Goal: Information Seeking & Learning: Learn about a topic

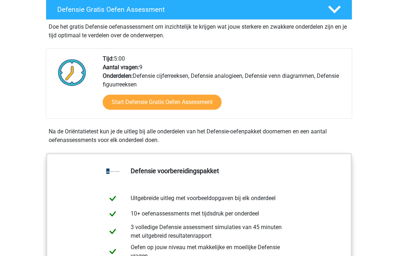
scroll to position [204, 0]
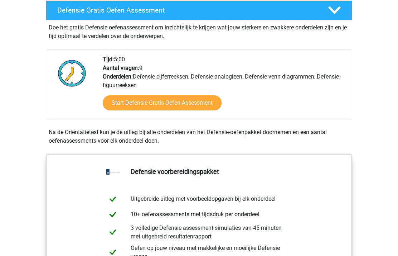
click at [122, 102] on link "Start Defensie Gratis Oefen Assessment" at bounding box center [162, 102] width 119 height 15
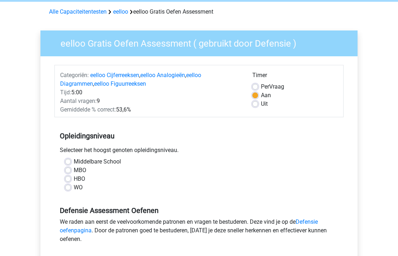
scroll to position [37, 0]
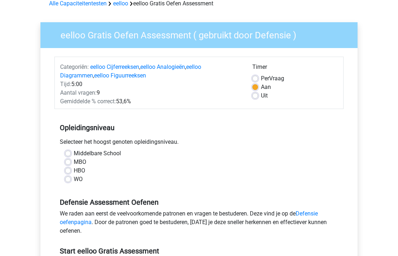
click at [74, 160] on label "MBO" at bounding box center [80, 162] width 13 height 9
click at [66, 160] on input "MBO" at bounding box center [68, 161] width 6 height 7
radio input "true"
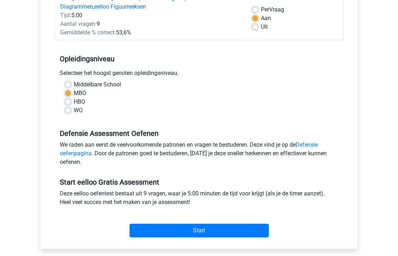
scroll to position [105, 0]
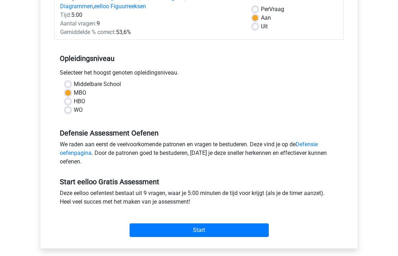
click at [241, 233] on input "Start" at bounding box center [199, 230] width 139 height 14
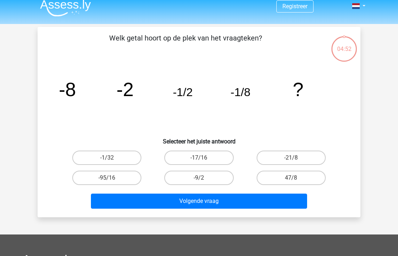
scroll to position [8, 0]
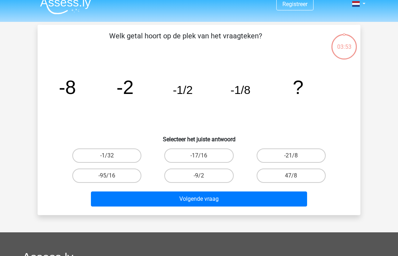
click at [120, 156] on label "-1/32" at bounding box center [106, 155] width 69 height 14
click at [112, 156] on input "-1/32" at bounding box center [109, 157] width 5 height 5
radio input "true"
click at [142, 197] on button "Volgende vraag" at bounding box center [199, 198] width 217 height 15
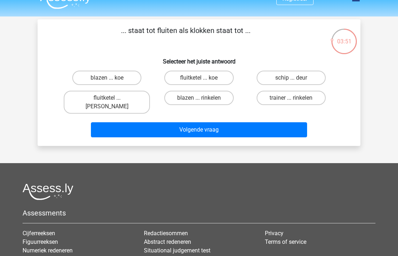
scroll to position [0, 0]
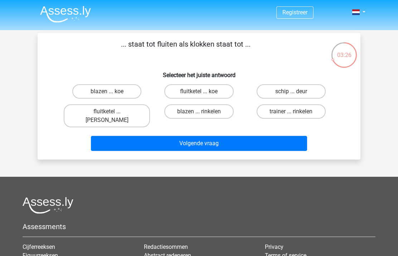
click at [223, 111] on label "blazen ... rinkelen" at bounding box center [198, 111] width 69 height 14
click at [204, 111] on input "blazen ... rinkelen" at bounding box center [201, 113] width 5 height 5
radio input "true"
click at [216, 138] on button "Volgende vraag" at bounding box center [199, 143] width 217 height 15
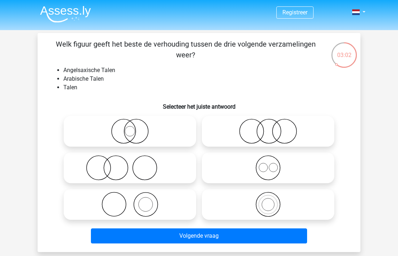
click at [301, 127] on icon at bounding box center [268, 131] width 127 height 25
click at [273, 127] on input "radio" at bounding box center [270, 125] width 5 height 5
radio input "true"
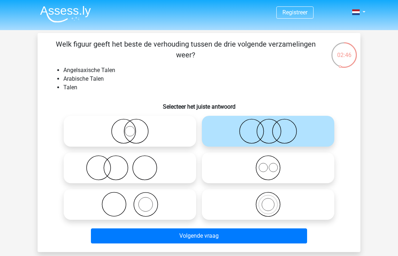
click at [371, 186] on div "Registreer" at bounding box center [199, 229] width 398 height 458
click at [308, 211] on icon at bounding box center [268, 204] width 127 height 25
click at [273, 201] on input "radio" at bounding box center [270, 198] width 5 height 5
radio input "true"
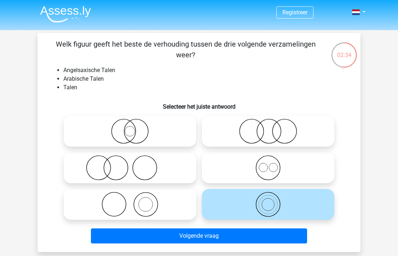
click at [290, 237] on button "Volgende vraag" at bounding box center [199, 235] width 217 height 15
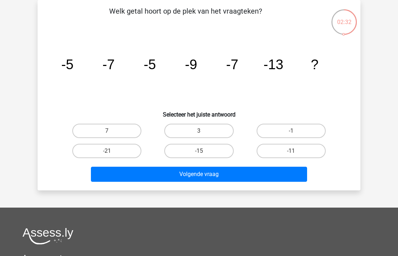
scroll to position [38, 0]
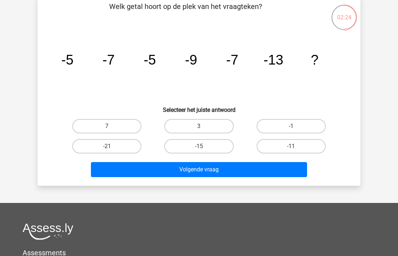
click at [208, 100] on icon "image/svg+xml -5 -7 -5 -9 -7 -13 ?" at bounding box center [199, 64] width 289 height 72
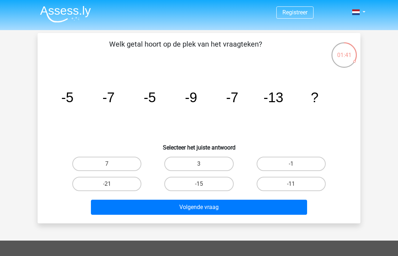
click at [130, 185] on label "-21" at bounding box center [106, 184] width 69 height 14
click at [112, 185] on input "-21" at bounding box center [109, 186] width 5 height 5
radio input "true"
click at [159, 208] on button "Volgende vraag" at bounding box center [199, 206] width 217 height 15
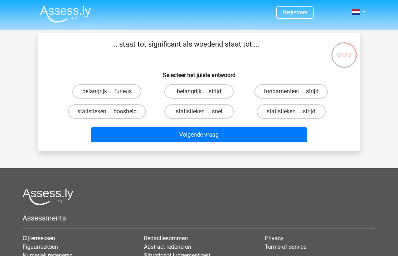
click at [125, 104] on label "statistieken ... boosheid" at bounding box center [107, 111] width 78 height 14
click at [112, 111] on input "statistieken ... boosheid" at bounding box center [109, 113] width 5 height 5
radio input "true"
click at [163, 134] on button "Volgende vraag" at bounding box center [199, 134] width 217 height 15
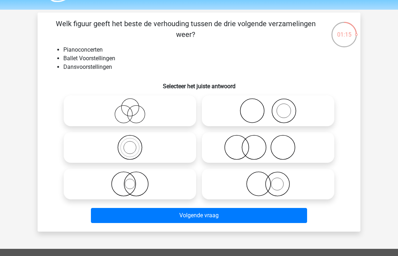
scroll to position [12, 0]
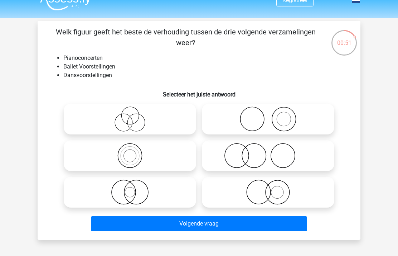
click at [315, 153] on icon at bounding box center [268, 155] width 127 height 25
click at [273, 152] on input "radio" at bounding box center [270, 149] width 5 height 5
radio input "true"
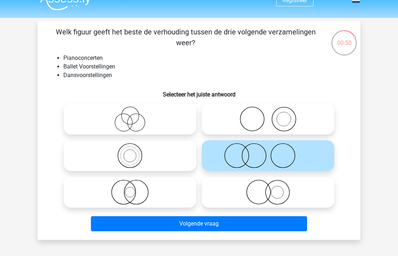
click at [282, 223] on button "Volgende vraag" at bounding box center [199, 223] width 217 height 15
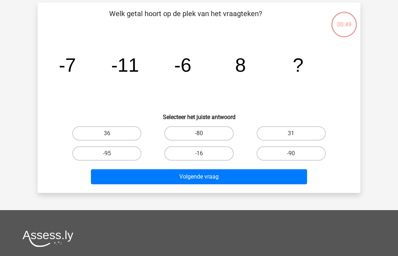
scroll to position [33, 0]
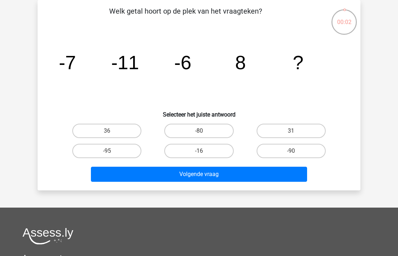
click at [117, 137] on label "36" at bounding box center [106, 131] width 69 height 14
click at [112, 135] on input "36" at bounding box center [109, 133] width 5 height 5
radio input "true"
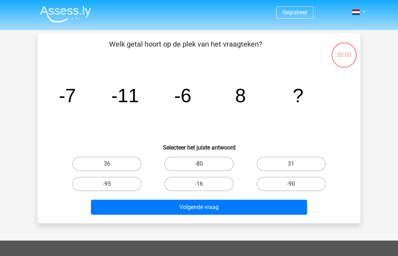
scroll to position [33, 0]
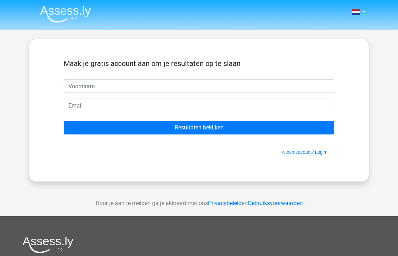
click at [154, 127] on input "Resultaten bekijken" at bounding box center [199, 128] width 271 height 14
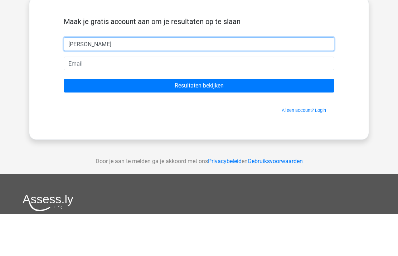
type input "Rowan"
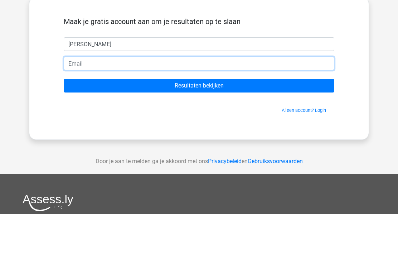
click at [80, 98] on input "email" at bounding box center [199, 105] width 271 height 14
type input "[EMAIL_ADDRESS][DOMAIN_NAME]"
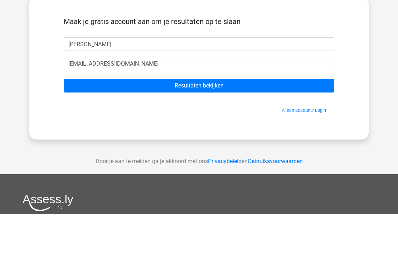
scroll to position [42, 0]
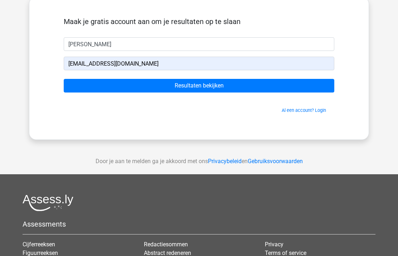
click at [317, 84] on input "Resultaten bekijken" at bounding box center [199, 86] width 271 height 14
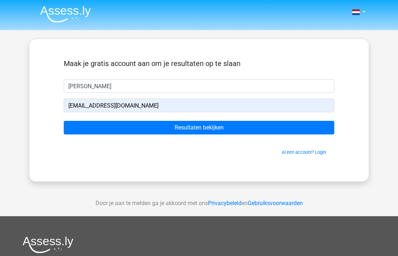
click at [63, 22] on img at bounding box center [65, 14] width 51 height 17
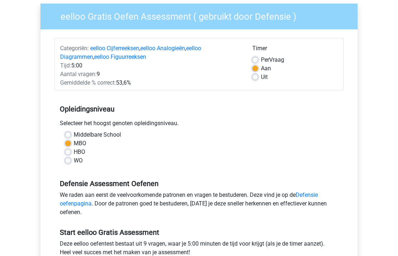
scroll to position [54, 0]
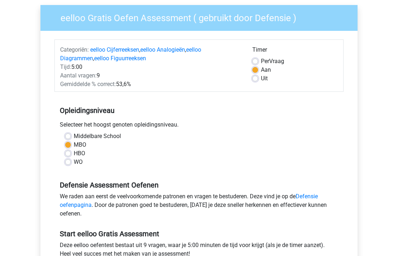
click at [278, 64] on label "Per Vraag" at bounding box center [272, 61] width 23 height 9
click at [258, 64] on input "Per Vraag" at bounding box center [255, 60] width 6 height 7
radio input "true"
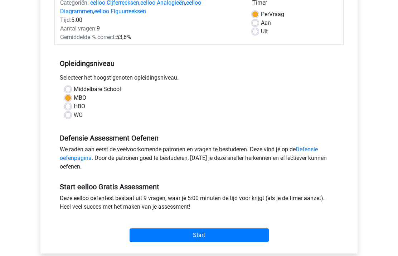
scroll to position [99, 0]
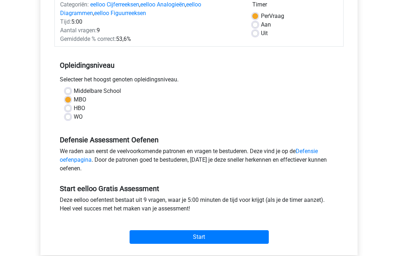
click at [246, 236] on input "Start" at bounding box center [199, 237] width 139 height 14
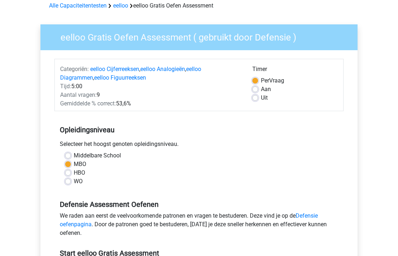
scroll to position [0, 0]
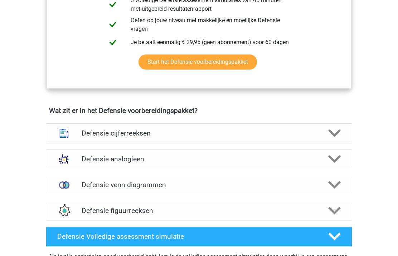
click at [335, 137] on icon at bounding box center [334, 133] width 13 height 13
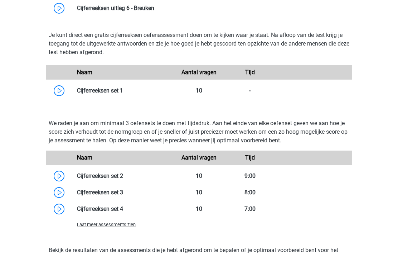
scroll to position [694, 0]
click at [123, 90] on link at bounding box center [123, 90] width 0 height 7
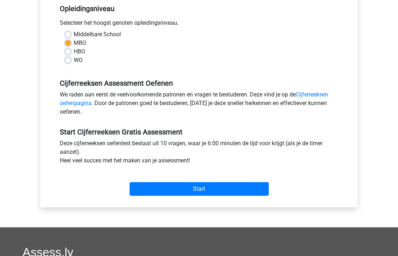
scroll to position [146, 0]
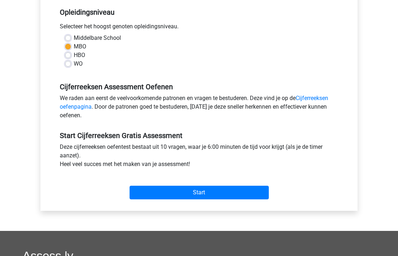
click at [255, 192] on input "Start" at bounding box center [199, 193] width 139 height 14
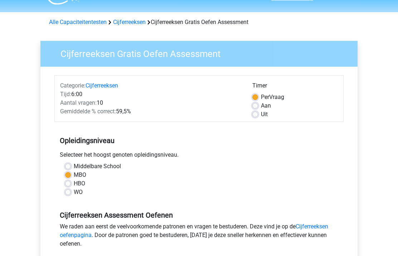
scroll to position [15, 0]
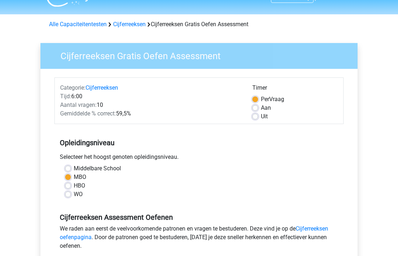
click at [269, 111] on label "Aan" at bounding box center [266, 108] width 10 height 9
click at [258, 111] on input "Aan" at bounding box center [255, 107] width 6 height 7
radio input "true"
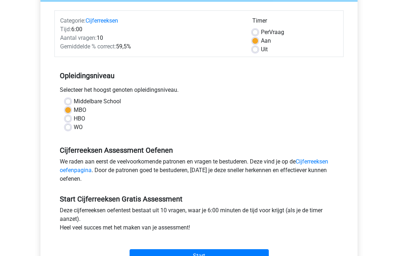
scroll to position [82, 0]
click at [250, 254] on input "Start" at bounding box center [199, 256] width 139 height 14
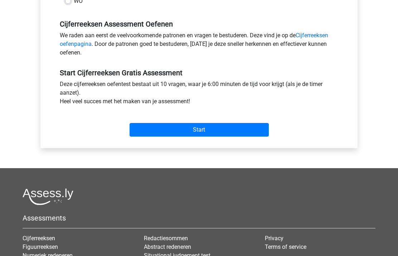
scroll to position [195, 0]
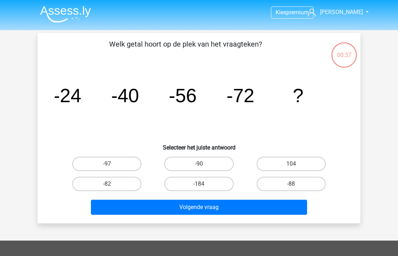
click at [370, 141] on div "Kies premium Rowan verhanders@gmail.com" at bounding box center [199, 214] width 398 height 429
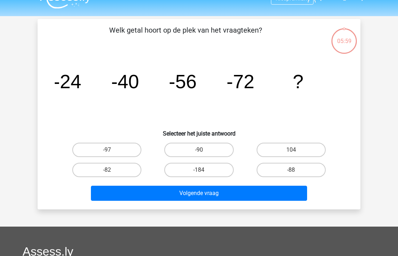
scroll to position [14, 0]
click at [313, 168] on label "-88" at bounding box center [291, 170] width 69 height 14
click at [296, 170] on input "-88" at bounding box center [293, 172] width 5 height 5
radio input "true"
click at [288, 195] on button "Volgende vraag" at bounding box center [199, 192] width 217 height 15
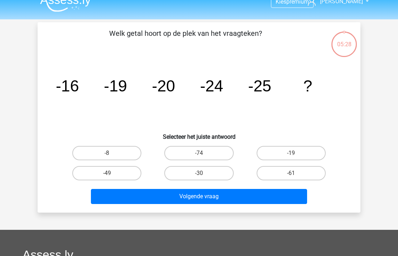
scroll to position [0, 0]
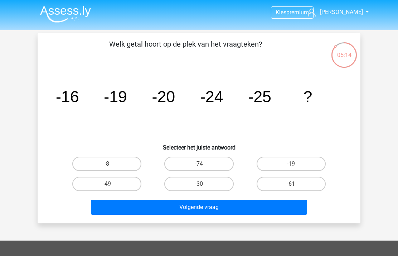
click at [217, 188] on label "-30" at bounding box center [198, 184] width 69 height 14
click at [204, 188] on input "-30" at bounding box center [201, 186] width 5 height 5
radio input "true"
click at [252, 202] on button "Volgende vraag" at bounding box center [199, 206] width 217 height 15
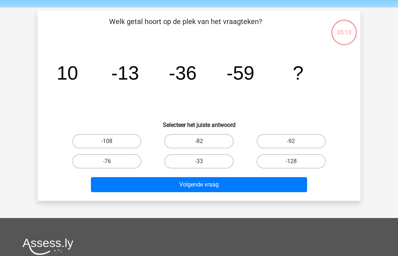
scroll to position [16, 0]
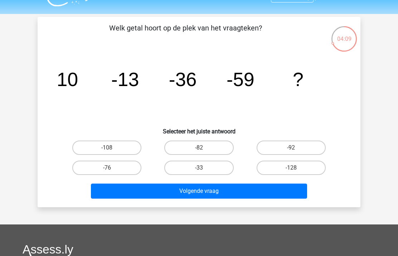
click at [217, 148] on label "-82" at bounding box center [198, 147] width 69 height 14
click at [204, 148] on input "-82" at bounding box center [201, 150] width 5 height 5
radio input "true"
click at [230, 197] on button "Volgende vraag" at bounding box center [199, 190] width 217 height 15
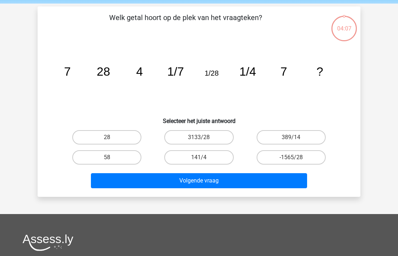
scroll to position [27, 0]
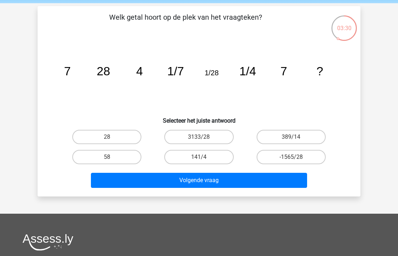
click at [127, 141] on label "28" at bounding box center [106, 137] width 69 height 14
click at [112, 141] on input "28" at bounding box center [109, 139] width 5 height 5
radio input "true"
click at [203, 178] on button "Volgende vraag" at bounding box center [199, 180] width 217 height 15
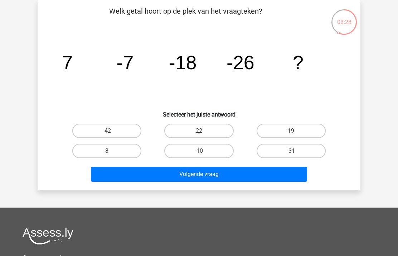
scroll to position [20, 0]
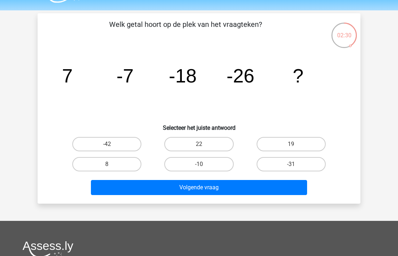
click at [181, 193] on button "Volgende vraag" at bounding box center [199, 187] width 217 height 15
click at [299, 168] on label "-31" at bounding box center [291, 164] width 69 height 14
click at [296, 168] on input "-31" at bounding box center [293, 166] width 5 height 5
radio input "true"
click at [265, 193] on button "Volgende vraag" at bounding box center [199, 187] width 217 height 15
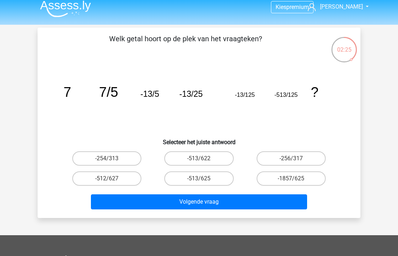
scroll to position [4, 0]
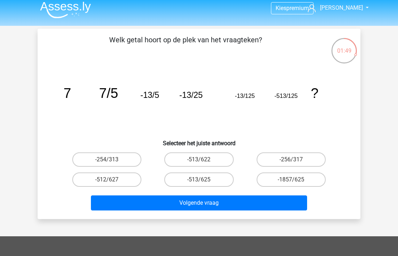
click at [286, 185] on label "-1857/625" at bounding box center [291, 179] width 69 height 14
click at [291, 184] on input "-1857/625" at bounding box center [293, 181] width 5 height 5
radio input "true"
click at [247, 204] on button "Volgende vraag" at bounding box center [199, 202] width 217 height 15
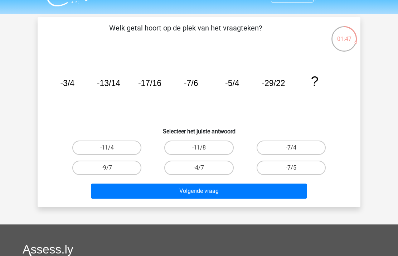
scroll to position [13, 0]
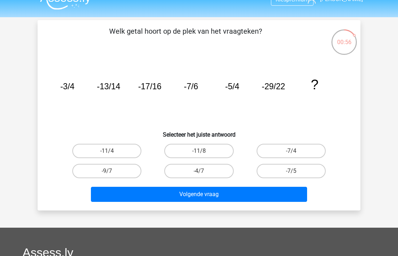
click at [121, 148] on label "-11/4" at bounding box center [106, 151] width 69 height 14
click at [112, 151] on input "-11/4" at bounding box center [109, 153] width 5 height 5
radio input "true"
click at [164, 197] on button "Volgende vraag" at bounding box center [199, 194] width 217 height 15
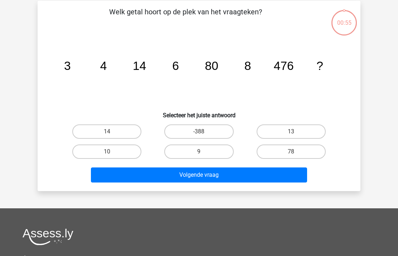
scroll to position [33, 0]
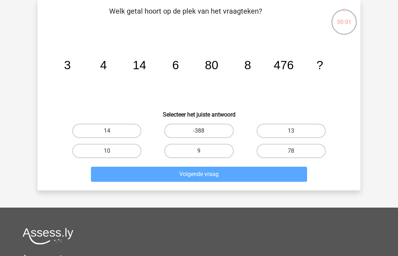
click at [212, 134] on label "-388" at bounding box center [198, 131] width 69 height 14
click at [204, 134] on input "-388" at bounding box center [201, 133] width 5 height 5
radio input "true"
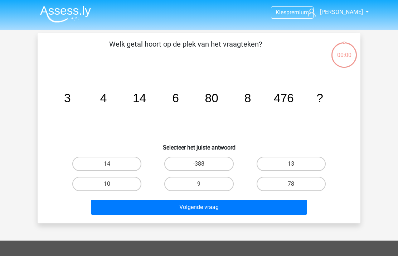
scroll to position [33, 0]
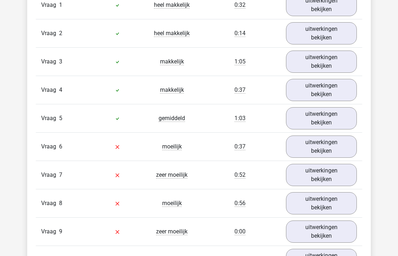
scroll to position [623, 0]
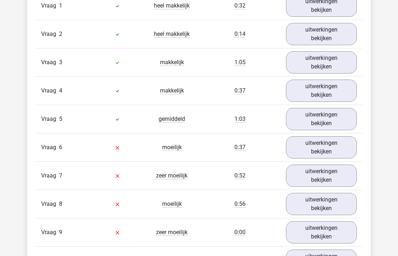
click at [332, 158] on link "uitwerkingen bekijken" at bounding box center [321, 147] width 71 height 22
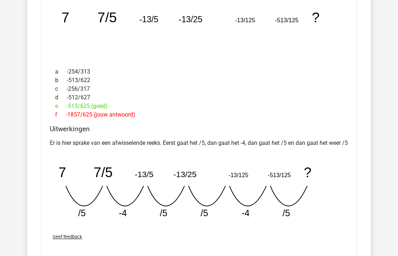
scroll to position [822, 0]
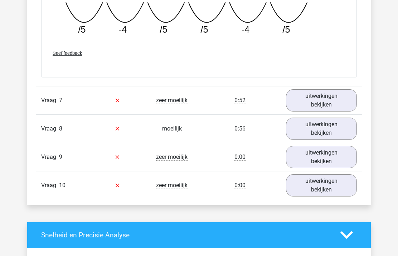
click at [337, 110] on link "uitwerkingen bekijken" at bounding box center [321, 100] width 71 height 22
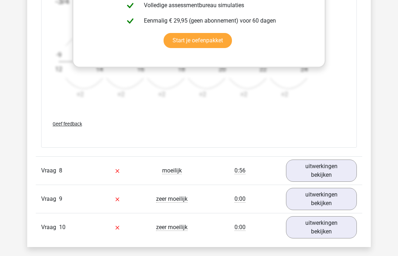
click at [343, 175] on link "uitwerkingen bekijken" at bounding box center [321, 171] width 71 height 22
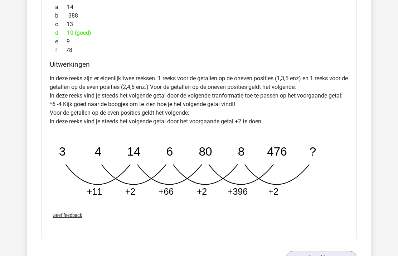
scroll to position [1685, 0]
click at [187, 175] on icon "image/svg+xml 3 4 14 6 80 8 476 ? +11 +2 +66 +2 +396 +2" at bounding box center [193, 167] width 286 height 72
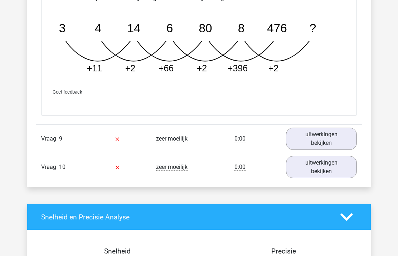
scroll to position [1783, 0]
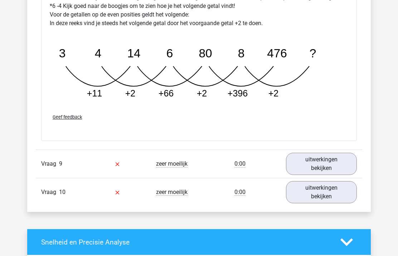
click at [334, 175] on link "uitwerkingen bekijken" at bounding box center [321, 164] width 71 height 22
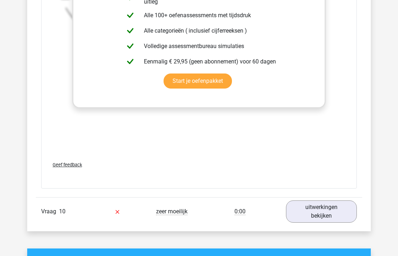
scroll to position [2274, 0]
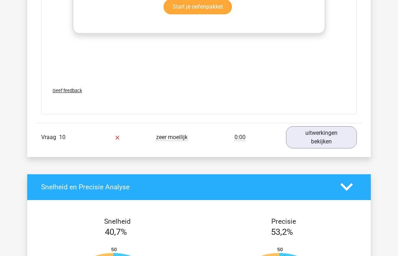
click at [334, 142] on link "uitwerkingen bekijken" at bounding box center [321, 137] width 71 height 22
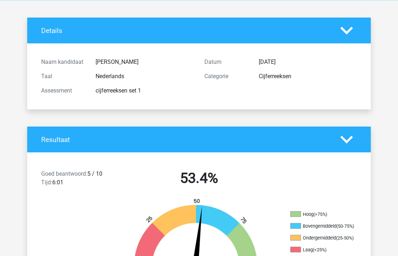
scroll to position [0, 0]
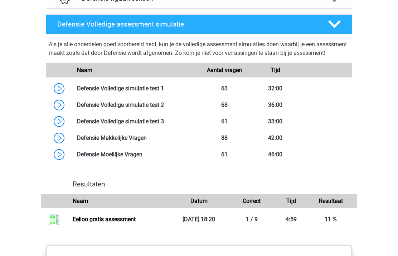
scroll to position [642, 0]
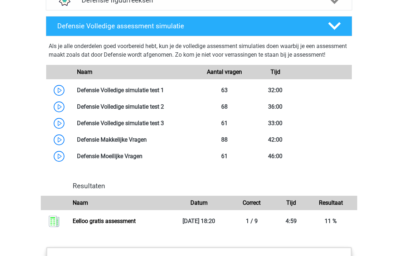
click at [164, 110] on link at bounding box center [164, 106] width 0 height 7
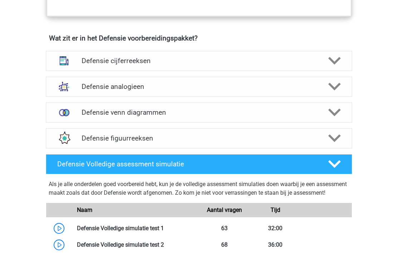
scroll to position [503, 0]
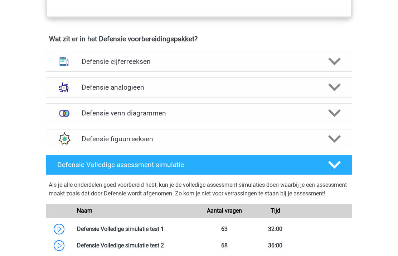
click at [78, 86] on div "Defensie analogieen" at bounding box center [198, 87] width 245 height 8
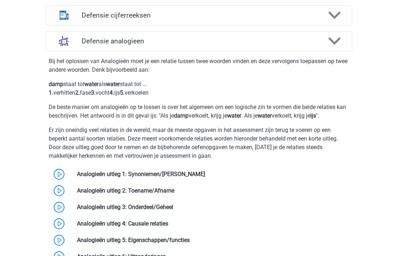
scroll to position [549, 0]
click at [205, 173] on link at bounding box center [205, 173] width 0 height 7
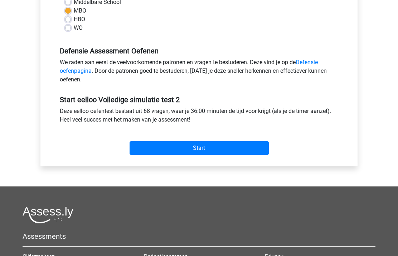
scroll to position [187, 0]
click at [249, 144] on input "Start" at bounding box center [199, 148] width 139 height 14
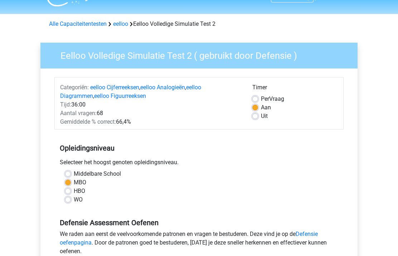
scroll to position [16, 0]
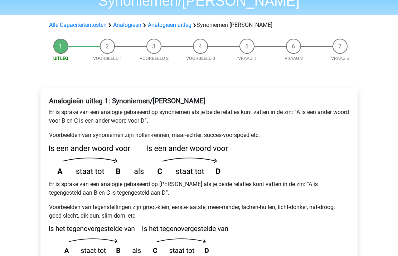
scroll to position [79, 0]
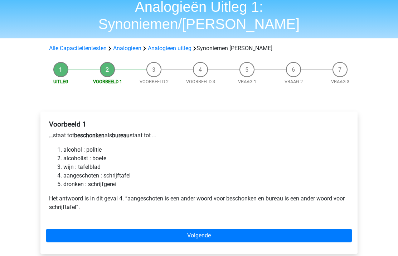
scroll to position [29, 0]
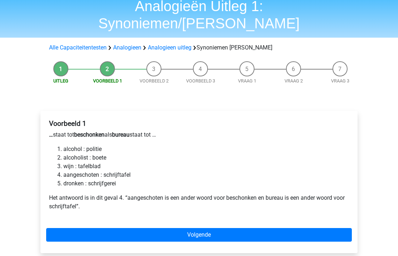
click at [327, 228] on link "Volgende" at bounding box center [199, 235] width 306 height 14
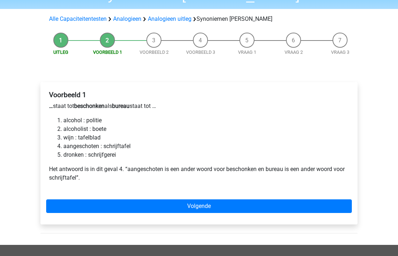
click at [327, 199] on link "Volgende" at bounding box center [199, 206] width 306 height 14
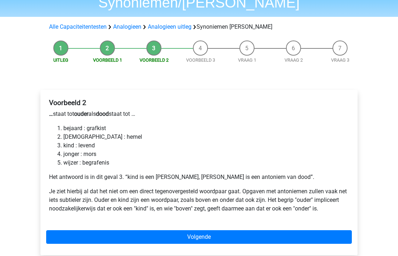
scroll to position [50, 0]
click at [326, 230] on link "Volgende" at bounding box center [199, 237] width 306 height 14
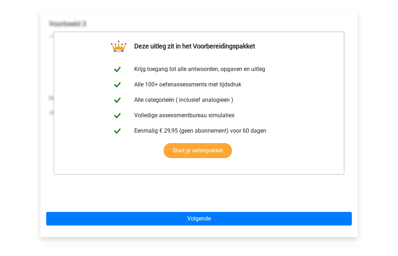
scroll to position [137, 0]
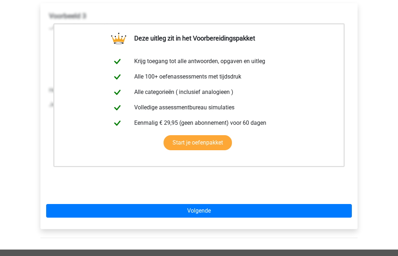
click at [329, 204] on link "Volgende" at bounding box center [199, 211] width 306 height 14
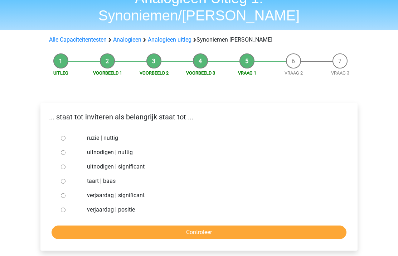
scroll to position [38, 0]
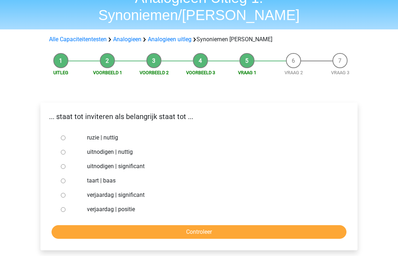
click at [65, 150] on input "uitnodigen | nuttig" at bounding box center [63, 152] width 5 height 5
radio input "true"
click at [328, 225] on input "Controleer" at bounding box center [199, 232] width 295 height 14
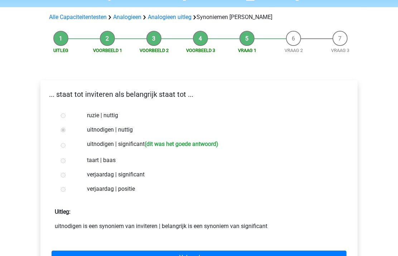
scroll to position [61, 0]
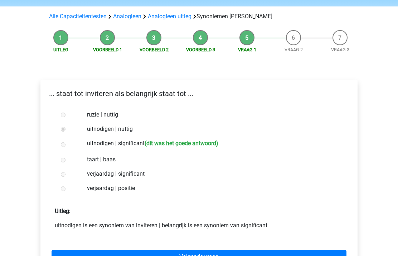
click at [324, 250] on link "Volgende vraag" at bounding box center [199, 257] width 295 height 14
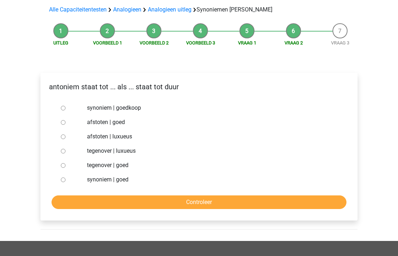
scroll to position [68, 0]
click at [63, 106] on input "synoniem | goedkoop" at bounding box center [63, 108] width 5 height 5
radio input "true"
click at [322, 195] on input "Controleer" at bounding box center [199, 202] width 295 height 14
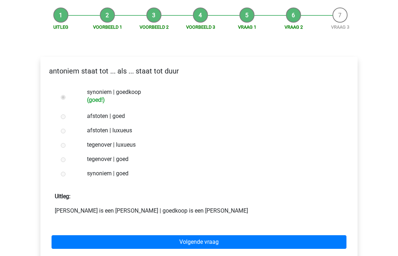
scroll to position [83, 0]
click at [327, 235] on link "Volgende vraag" at bounding box center [199, 242] width 295 height 14
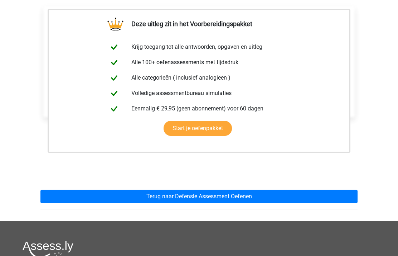
scroll to position [135, 0]
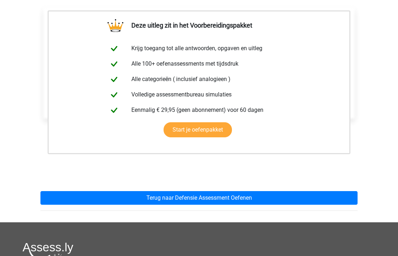
click at [340, 191] on link "Terug naar Defensie Assessment Oefenen" at bounding box center [198, 198] width 317 height 14
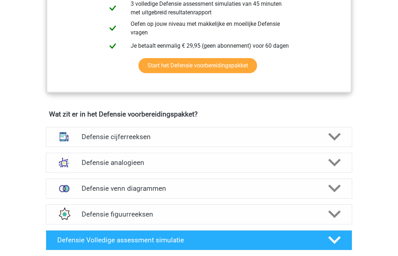
click at [330, 161] on polygon at bounding box center [334, 163] width 13 height 8
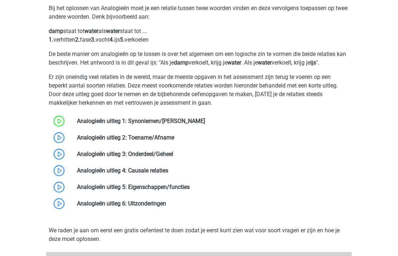
scroll to position [602, 0]
click at [174, 139] on link at bounding box center [174, 137] width 0 height 7
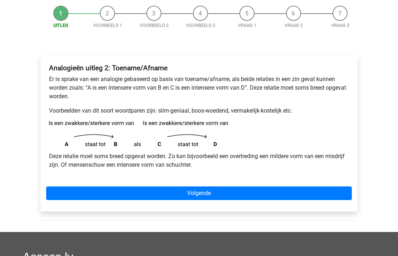
scroll to position [69, 0]
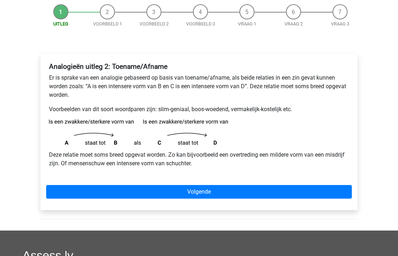
click at [334, 193] on link "Volgende" at bounding box center [199, 192] width 306 height 14
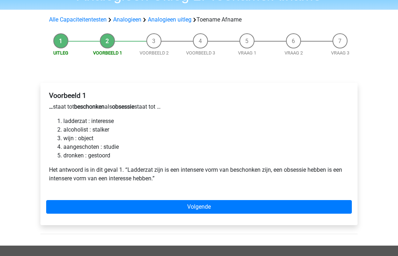
scroll to position [40, 0]
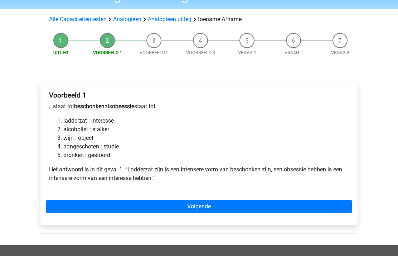
click at [330, 212] on link "Volgende" at bounding box center [199, 207] width 306 height 14
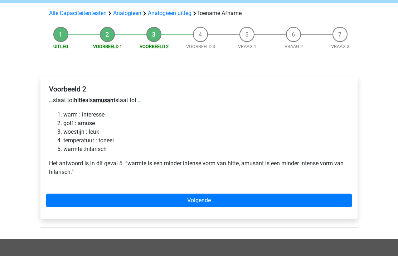
scroll to position [47, 0]
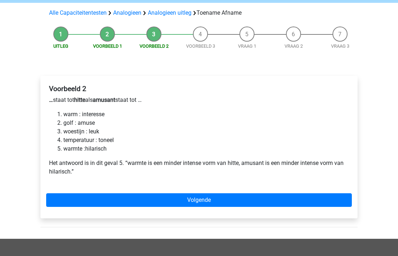
click at [338, 203] on link "Volgende" at bounding box center [199, 200] width 306 height 14
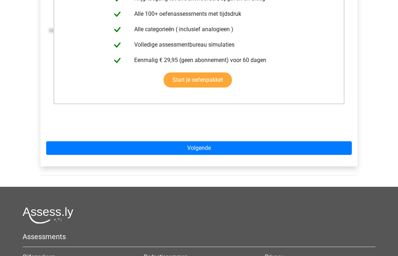
scroll to position [182, 0]
click at [339, 154] on link "Volgende" at bounding box center [199, 148] width 306 height 14
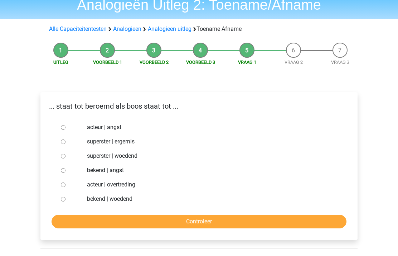
scroll to position [31, 0]
click at [63, 199] on input "bekend | woedend" at bounding box center [63, 199] width 5 height 5
radio input "true"
click at [323, 222] on input "Controleer" at bounding box center [199, 221] width 295 height 14
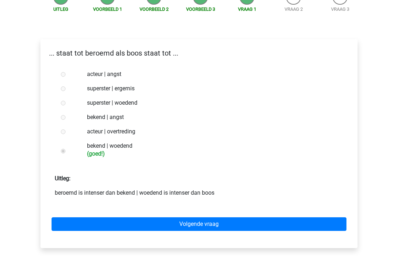
scroll to position [84, 0]
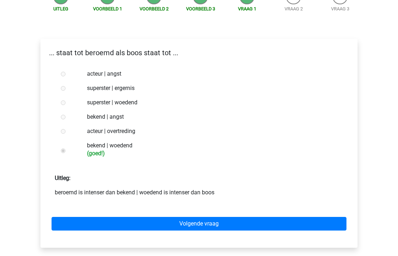
click at [327, 225] on link "Volgende vraag" at bounding box center [199, 224] width 295 height 14
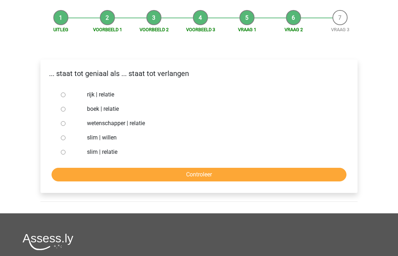
scroll to position [64, 0]
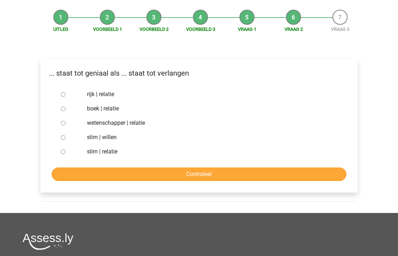
click at [62, 111] on input "boek | relatie" at bounding box center [63, 109] width 5 height 5
radio input "true"
click at [313, 175] on input "Controleer" at bounding box center [199, 175] width 295 height 14
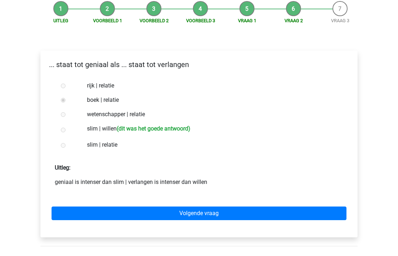
scroll to position [73, 0]
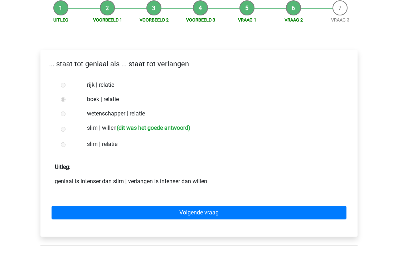
click at [322, 211] on link "Volgende vraag" at bounding box center [199, 213] width 295 height 14
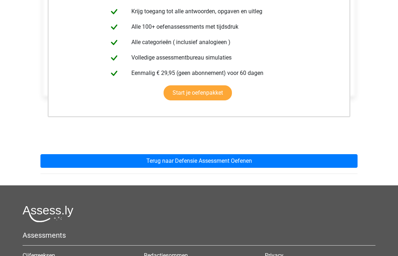
scroll to position [161, 0]
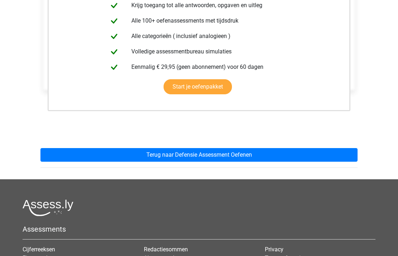
click at [340, 157] on link "Terug naar Defensie Assessment Oefenen" at bounding box center [198, 155] width 317 height 14
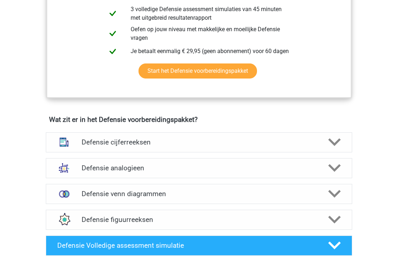
click at [334, 169] on polygon at bounding box center [334, 168] width 13 height 8
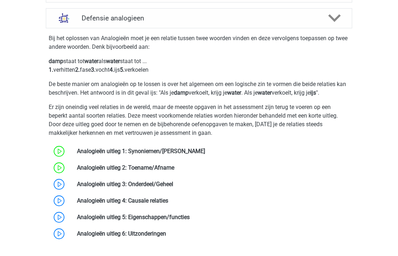
scroll to position [621, 0]
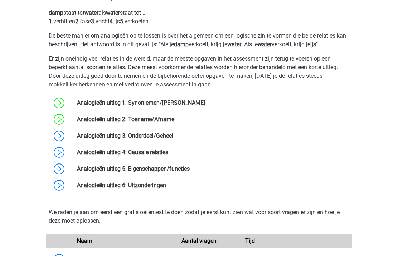
click at [173, 133] on link at bounding box center [173, 135] width 0 height 7
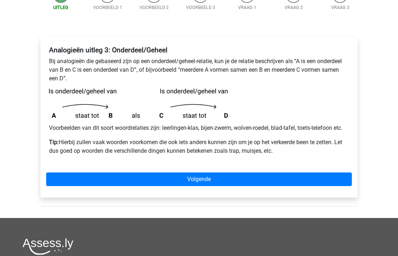
scroll to position [86, 0]
click at [334, 181] on link "Volgende" at bounding box center [199, 180] width 306 height 14
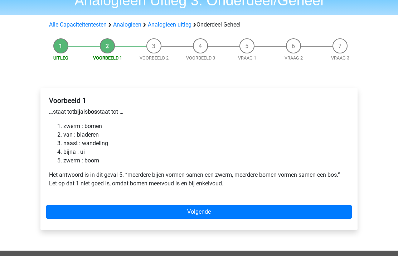
scroll to position [36, 0]
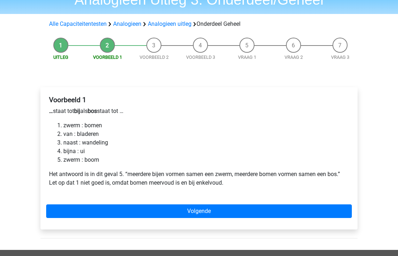
click at [333, 216] on link "Volgende" at bounding box center [199, 211] width 306 height 14
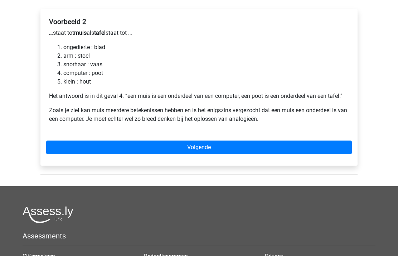
scroll to position [117, 0]
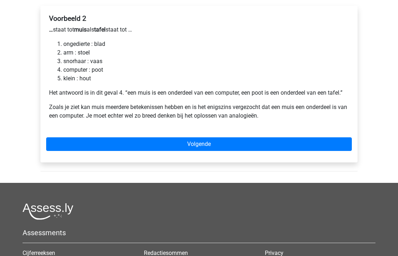
click at [325, 150] on link "Volgende" at bounding box center [199, 144] width 306 height 14
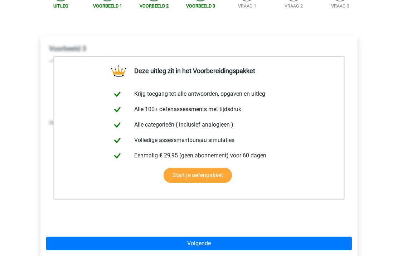
scroll to position [160, 0]
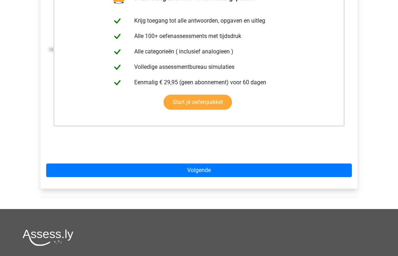
click at [332, 169] on link "Volgende" at bounding box center [199, 171] width 306 height 14
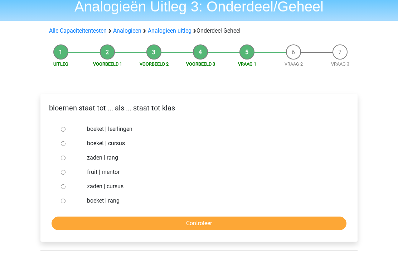
scroll to position [29, 0]
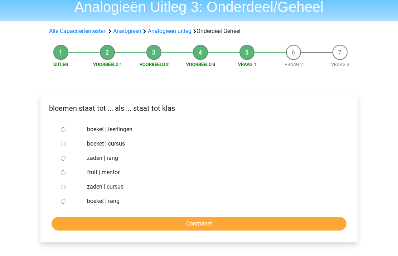
click at [126, 130] on label "boeket | leerlingen" at bounding box center [211, 129] width 248 height 9
click at [66, 130] on input "boeket | leerlingen" at bounding box center [63, 129] width 5 height 5
radio input "true"
click at [224, 226] on input "Controleer" at bounding box center [199, 224] width 295 height 14
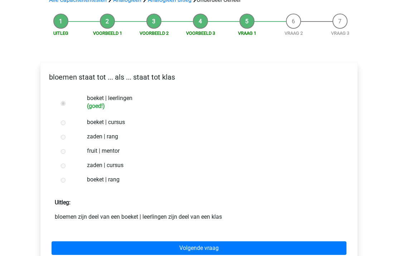
scroll to position [82, 0]
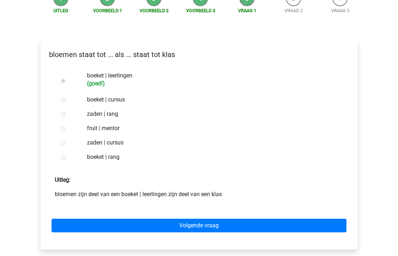
click at [179, 228] on link "Volgende vraag" at bounding box center [199, 226] width 295 height 14
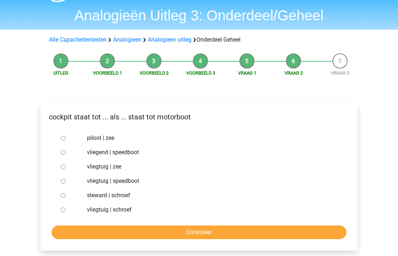
scroll to position [21, 0]
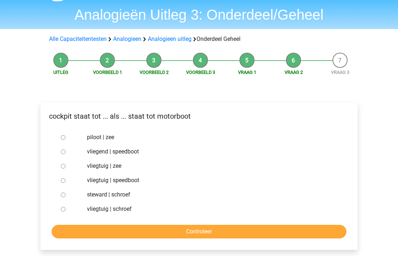
click at [125, 213] on label "vliegtuig | schroef" at bounding box center [211, 209] width 248 height 9
click at [66, 212] on input "vliegtuig | schroef" at bounding box center [63, 209] width 5 height 5
radio input "true"
click at [149, 227] on input "Controleer" at bounding box center [199, 232] width 295 height 14
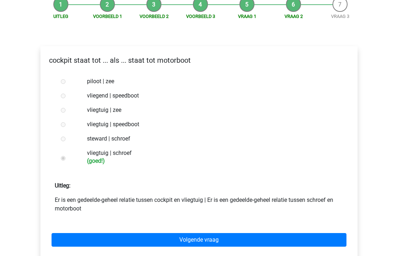
scroll to position [76, 0]
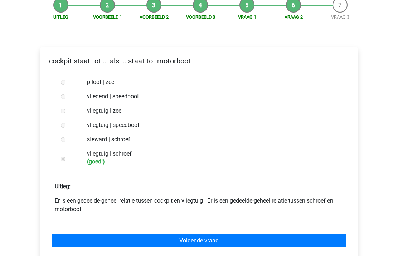
click at [236, 241] on link "Volgende vraag" at bounding box center [199, 240] width 295 height 14
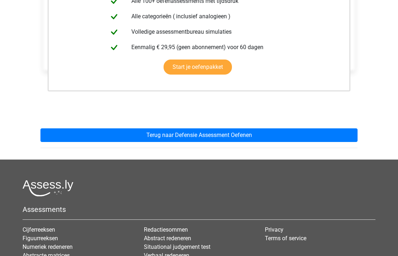
scroll to position [173, 0]
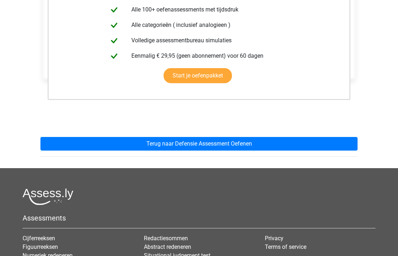
click at [339, 150] on link "Terug naar Defensie Assessment Oefenen" at bounding box center [198, 144] width 317 height 14
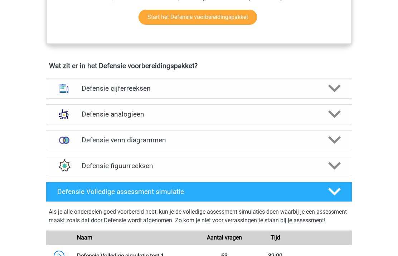
scroll to position [518, 0]
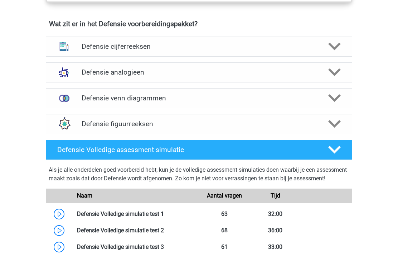
click at [339, 76] on icon at bounding box center [334, 72] width 13 height 13
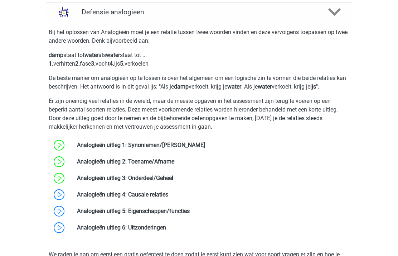
scroll to position [579, 0]
click at [168, 192] on link at bounding box center [168, 193] width 0 height 7
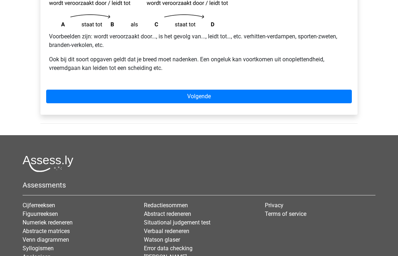
scroll to position [147, 0]
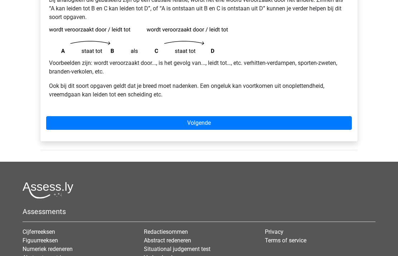
click at [64, 127] on link "Volgende" at bounding box center [199, 123] width 306 height 14
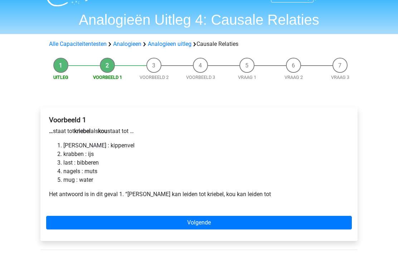
scroll to position [16, 0]
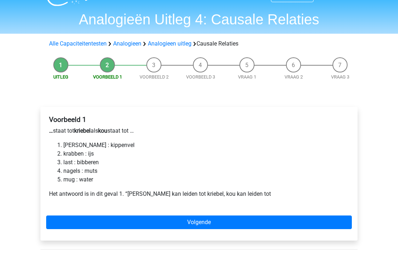
click at [340, 220] on link "Volgende" at bounding box center [199, 223] width 306 height 14
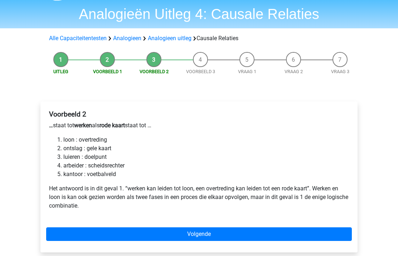
scroll to position [22, 0]
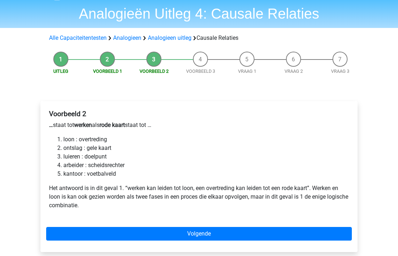
click at [328, 236] on link "Volgende" at bounding box center [199, 234] width 306 height 14
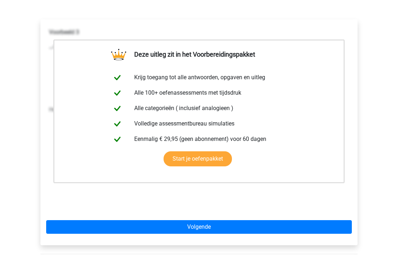
scroll to position [140, 0]
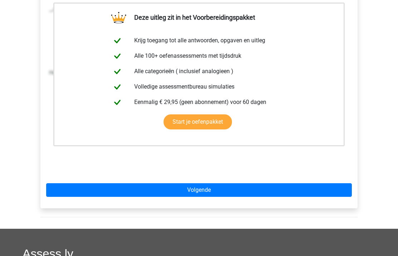
click at [338, 194] on link "Volgende" at bounding box center [199, 190] width 306 height 14
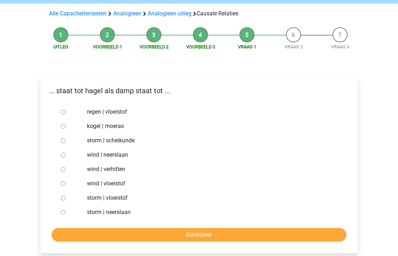
scroll to position [47, 0]
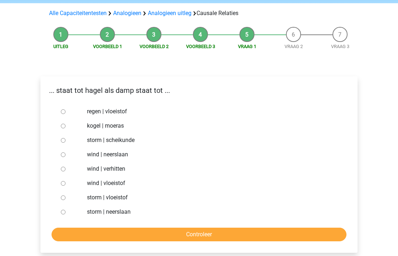
click at [115, 197] on label "storm | vloeistof" at bounding box center [211, 197] width 248 height 9
click at [66, 197] on input "storm | vloeistof" at bounding box center [63, 197] width 5 height 5
radio input "true"
click at [114, 234] on input "Controleer" at bounding box center [199, 234] width 295 height 14
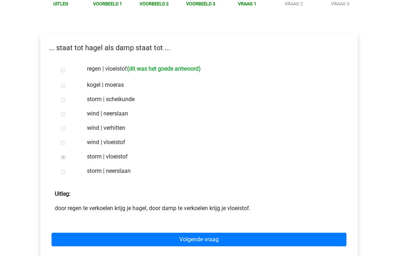
scroll to position [121, 0]
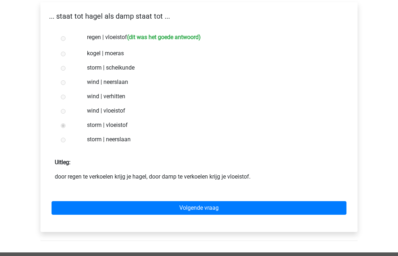
click at [179, 204] on link "Volgende vraag" at bounding box center [199, 208] width 295 height 14
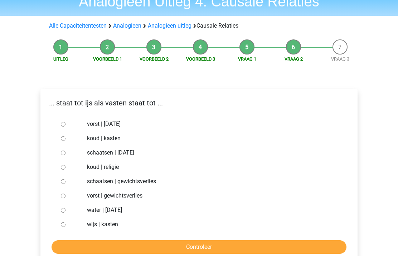
scroll to position [42, 0]
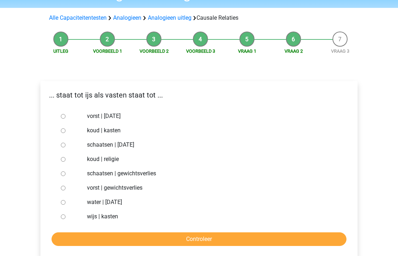
click at [130, 117] on label "vorst | [DATE]" at bounding box center [211, 116] width 248 height 9
click at [66, 117] on input "vorst | [DATE]" at bounding box center [63, 116] width 5 height 5
radio input "true"
click at [154, 244] on input "Controleer" at bounding box center [199, 239] width 295 height 14
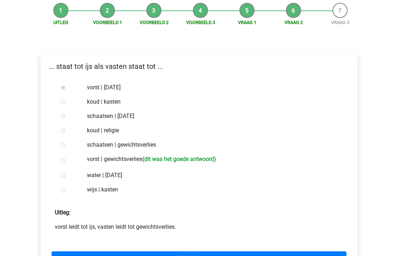
scroll to position [71, 0]
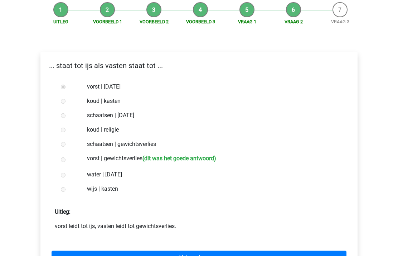
click at [168, 255] on link "Volgende vraag" at bounding box center [199, 258] width 295 height 14
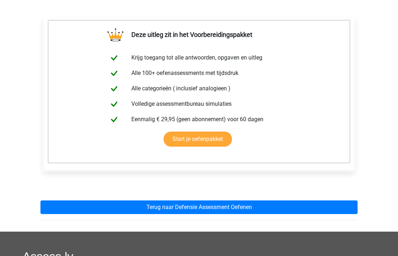
scroll to position [144, 0]
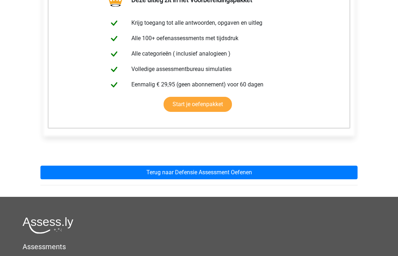
click at [228, 173] on link "Terug naar Defensie Assessment Oefenen" at bounding box center [198, 172] width 317 height 14
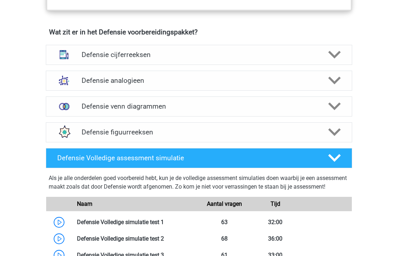
scroll to position [509, 0]
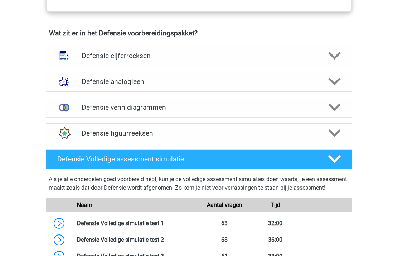
click at [318, 112] on div "Defensie venn diagrammen" at bounding box center [199, 107] width 306 height 20
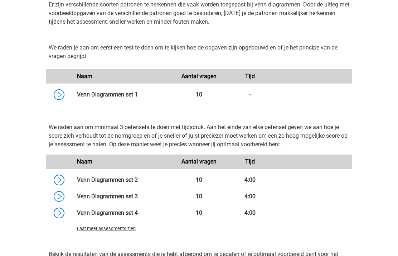
scroll to position [631, 0]
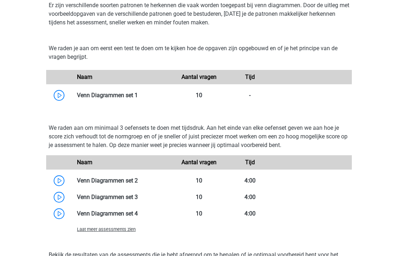
click at [138, 92] on link at bounding box center [138, 95] width 0 height 7
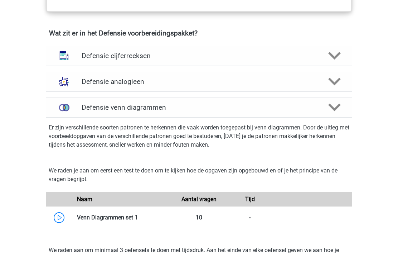
scroll to position [513, 0]
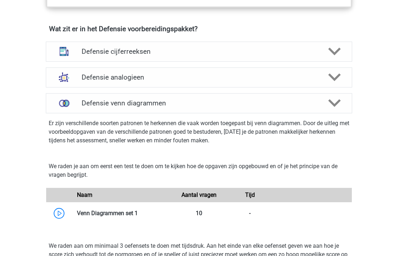
click at [333, 100] on icon at bounding box center [334, 103] width 13 height 13
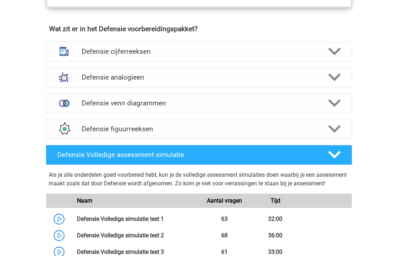
click at [334, 107] on icon at bounding box center [334, 103] width 13 height 13
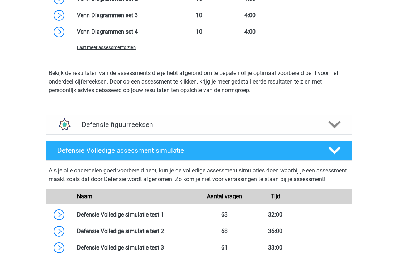
scroll to position [816, 0]
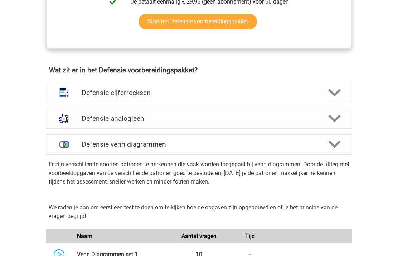
click at [334, 141] on icon at bounding box center [334, 144] width 13 height 13
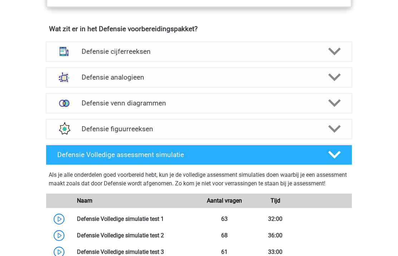
click at [336, 130] on polygon at bounding box center [334, 129] width 13 height 8
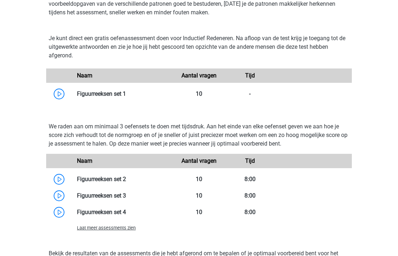
scroll to position [668, 0]
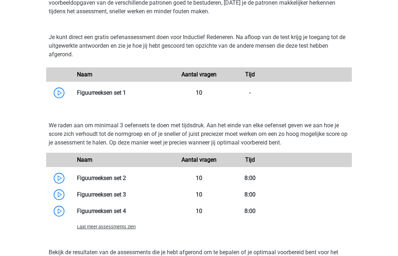
click at [126, 96] on link at bounding box center [126, 92] width 0 height 7
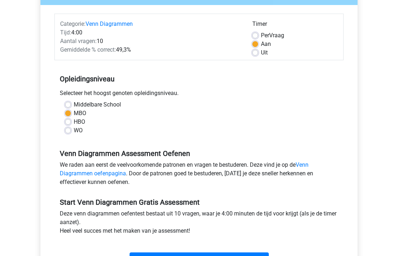
scroll to position [112, 0]
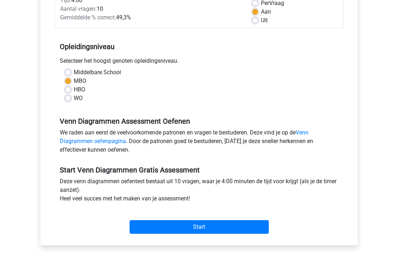
click at [246, 233] on input "Start" at bounding box center [199, 227] width 139 height 14
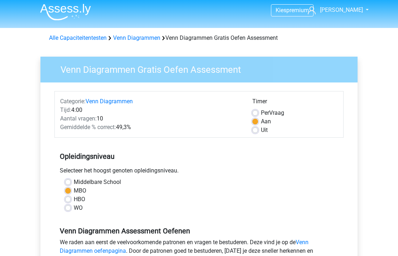
scroll to position [0, 0]
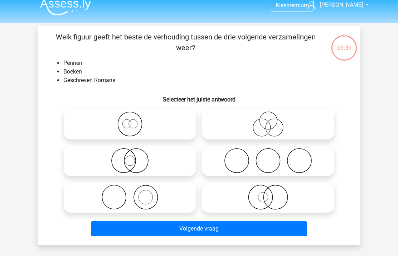
scroll to position [7, 0]
click at [167, 194] on icon at bounding box center [130, 196] width 127 height 25
click at [135, 193] on input "radio" at bounding box center [132, 191] width 5 height 5
radio input "true"
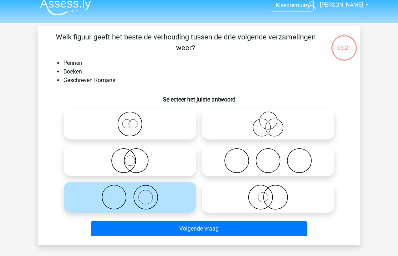
click at [213, 233] on button "Volgende vraag" at bounding box center [199, 228] width 217 height 15
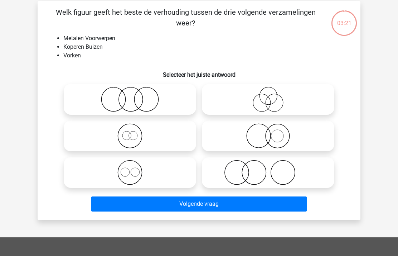
scroll to position [33, 0]
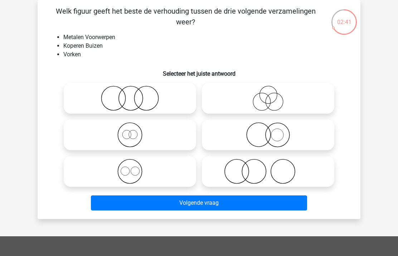
click at [248, 178] on icon at bounding box center [268, 171] width 127 height 25
click at [268, 168] on input "radio" at bounding box center [270, 165] width 5 height 5
radio input "true"
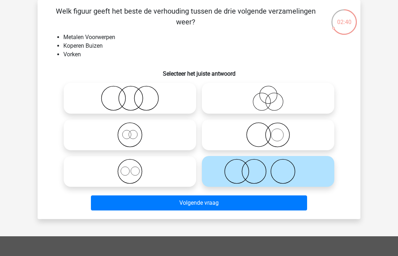
click at [235, 201] on button "Volgende vraag" at bounding box center [199, 202] width 217 height 15
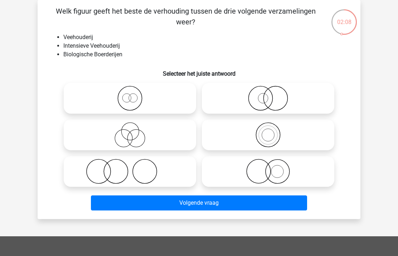
click at [309, 103] on icon at bounding box center [268, 98] width 127 height 25
click at [273, 95] on input "radio" at bounding box center [270, 92] width 5 height 5
radio input "true"
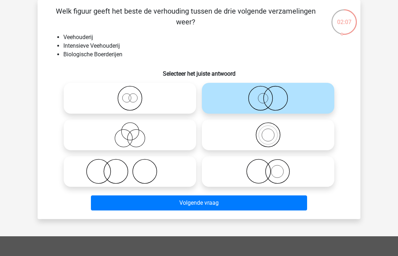
click at [266, 203] on button "Volgende vraag" at bounding box center [199, 202] width 217 height 15
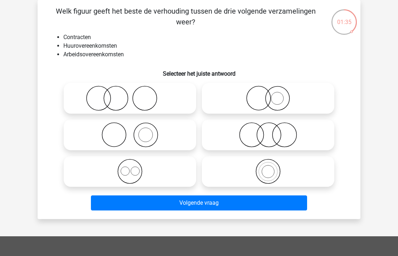
click at [158, 134] on circle at bounding box center [146, 135] width 24 height 24
click at [135, 131] on input "radio" at bounding box center [132, 128] width 5 height 5
radio input "true"
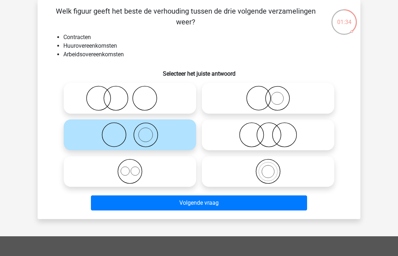
click at [222, 202] on button "Volgende vraag" at bounding box center [199, 202] width 217 height 15
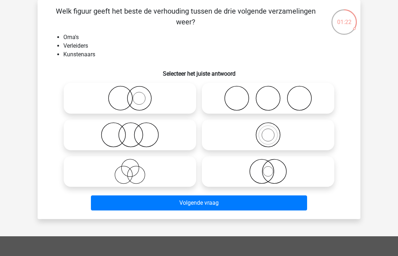
click at [317, 96] on icon at bounding box center [268, 98] width 127 height 25
click at [273, 95] on input "radio" at bounding box center [270, 92] width 5 height 5
radio input "true"
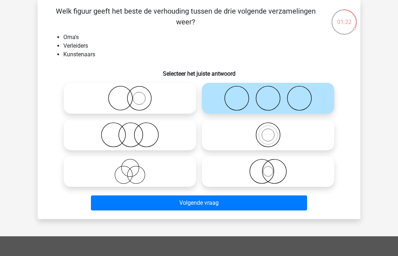
click at [266, 207] on button "Volgende vraag" at bounding box center [199, 202] width 217 height 15
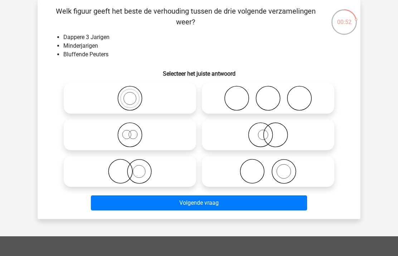
click at [181, 134] on icon at bounding box center [130, 134] width 127 height 25
click at [135, 131] on input "radio" at bounding box center [132, 128] width 5 height 5
radio input "true"
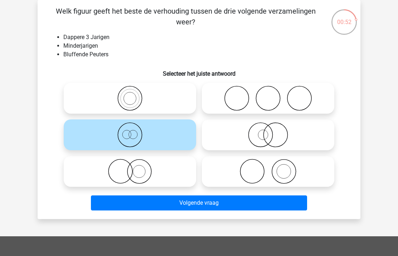
click at [215, 200] on button "Volgende vraag" at bounding box center [199, 202] width 217 height 15
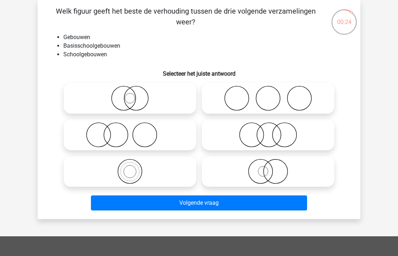
click at [178, 175] on icon at bounding box center [130, 171] width 127 height 25
click at [135, 168] on input "radio" at bounding box center [132, 165] width 5 height 5
radio input "true"
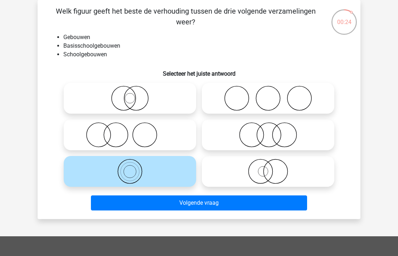
click at [192, 207] on button "Volgende vraag" at bounding box center [199, 202] width 217 height 15
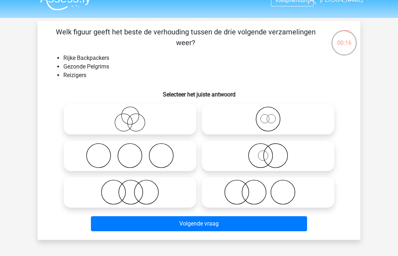
scroll to position [12, 0]
click at [186, 158] on icon at bounding box center [130, 155] width 127 height 25
click at [135, 152] on input "radio" at bounding box center [132, 149] width 5 height 5
radio input "true"
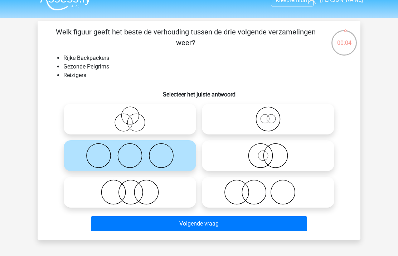
click at [180, 221] on button "Volgende vraag" at bounding box center [199, 223] width 217 height 15
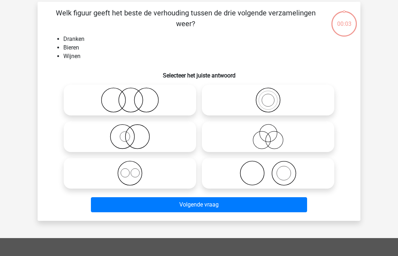
scroll to position [33, 0]
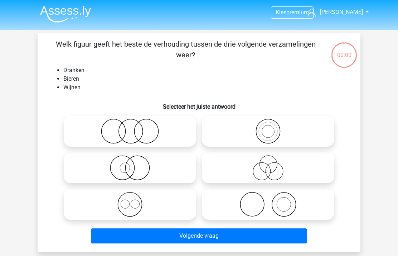
scroll to position [62, 0]
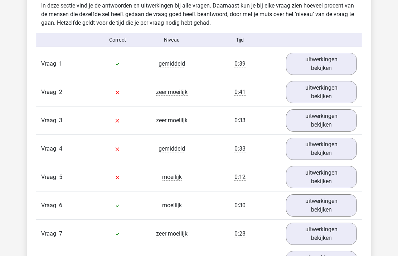
scroll to position [564, 0]
click at [342, 62] on link "uitwerkingen bekijken" at bounding box center [321, 64] width 71 height 22
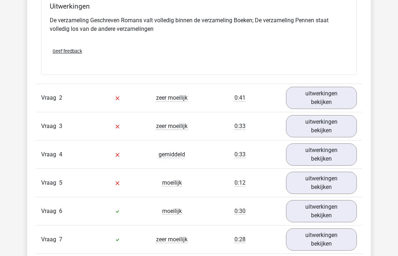
scroll to position [822, 0]
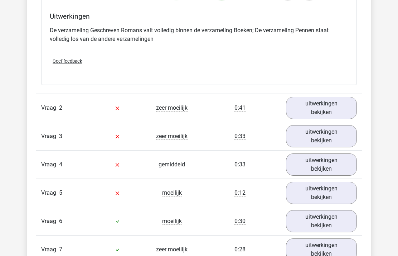
click at [332, 101] on link "uitwerkingen bekijken" at bounding box center [321, 108] width 71 height 22
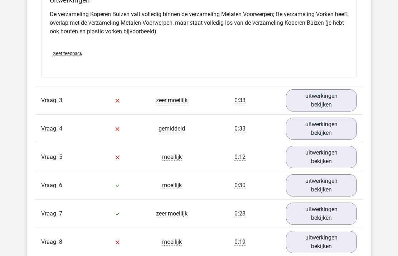
scroll to position [1151, 0]
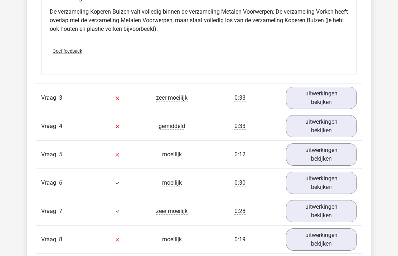
click at [336, 103] on link "uitwerkingen bekijken" at bounding box center [321, 98] width 71 height 22
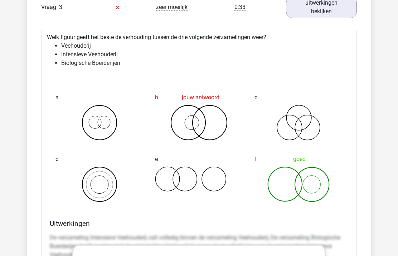
scroll to position [1242, 0]
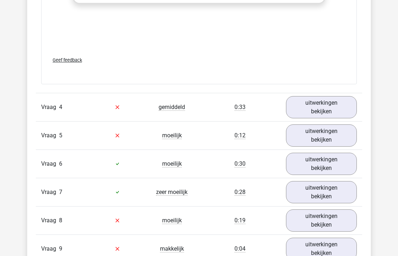
click at [335, 109] on link "uitwerkingen bekijken" at bounding box center [321, 107] width 71 height 22
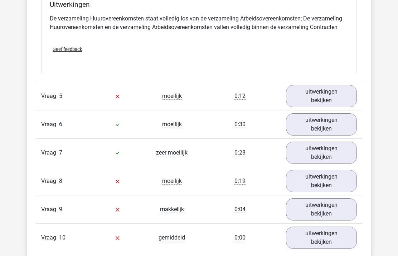
scroll to position [1953, 0]
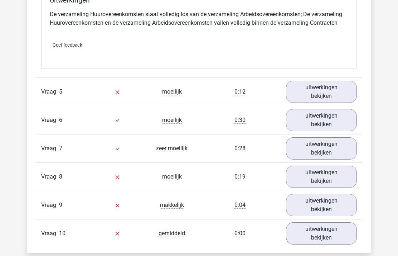
click at [337, 101] on link "uitwerkingen bekijken" at bounding box center [321, 92] width 71 height 22
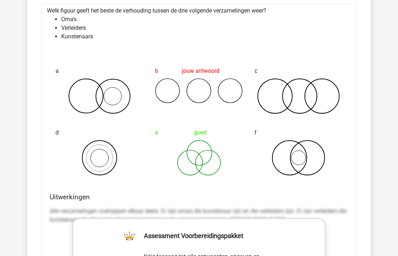
scroll to position [2074, 0]
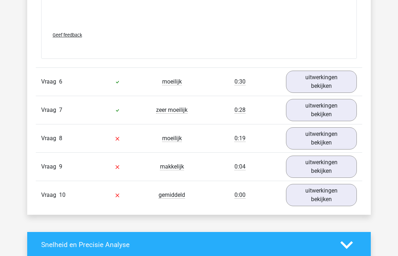
click at [332, 147] on link "uitwerkingen bekijken" at bounding box center [321, 138] width 71 height 22
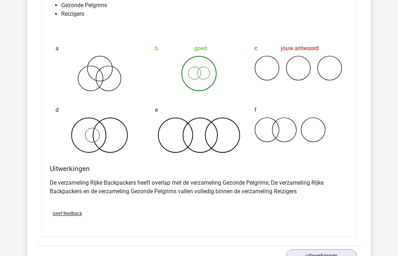
scroll to position [2637, 0]
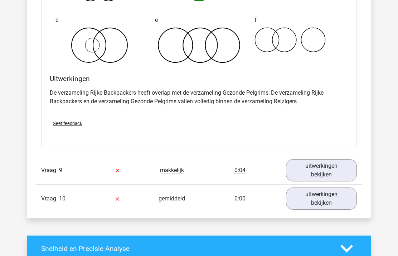
click at [328, 165] on link "uitwerkingen bekijken" at bounding box center [321, 170] width 71 height 22
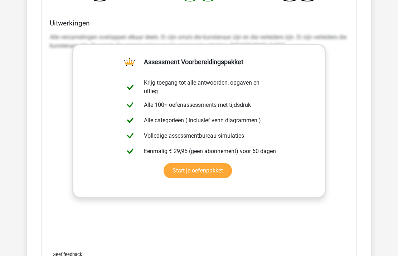
scroll to position [2219, 0]
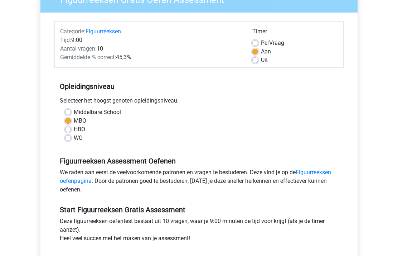
scroll to position [72, 0]
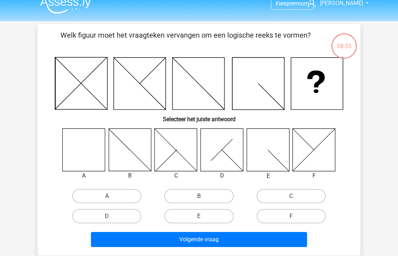
scroll to position [9, 0]
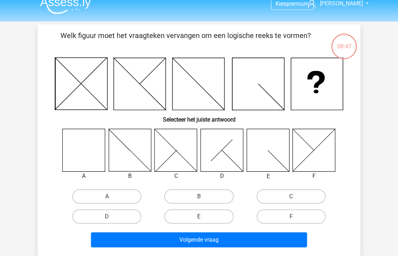
click at [120, 193] on label "A" at bounding box center [106, 196] width 69 height 14
click at [112, 196] on input "A" at bounding box center [109, 198] width 5 height 5
radio input "true"
click at [185, 238] on button "Volgende vraag" at bounding box center [199, 239] width 217 height 15
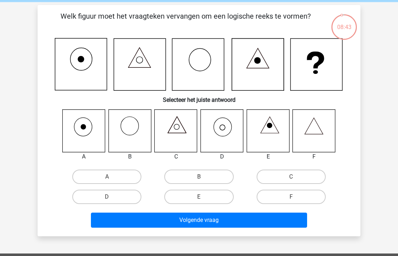
scroll to position [28, 0]
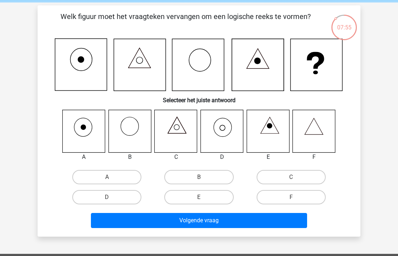
click at [120, 177] on label "A" at bounding box center [106, 177] width 69 height 14
click at [112, 177] on input "A" at bounding box center [109, 179] width 5 height 5
radio input "true"
click at [168, 222] on button "Volgende vraag" at bounding box center [199, 220] width 217 height 15
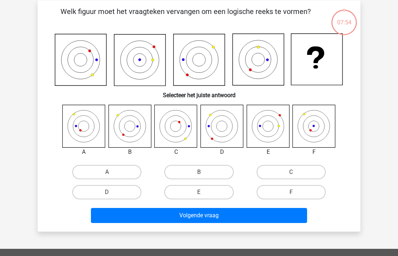
scroll to position [33, 0]
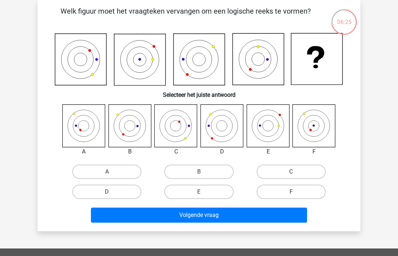
click at [303, 193] on label "F" at bounding box center [291, 191] width 69 height 14
click at [296, 193] on input "F" at bounding box center [293, 194] width 5 height 5
radio input "true"
click at [284, 216] on button "Volgende vraag" at bounding box center [199, 214] width 217 height 15
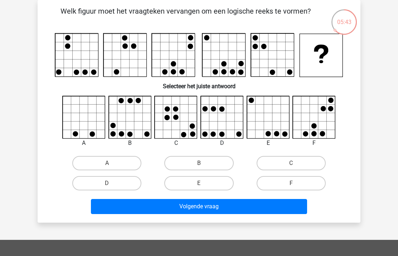
click at [300, 184] on label "F" at bounding box center [291, 183] width 69 height 14
click at [296, 184] on input "F" at bounding box center [293, 185] width 5 height 5
radio input "true"
click at [285, 205] on button "Volgende vraag" at bounding box center [199, 206] width 217 height 15
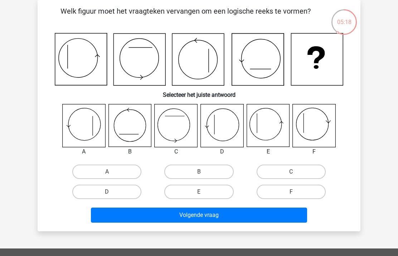
click at [220, 198] on label "E" at bounding box center [198, 191] width 69 height 14
click at [204, 196] on input "E" at bounding box center [201, 194] width 5 height 5
radio input "true"
click at [222, 217] on button "Volgende vraag" at bounding box center [199, 214] width 217 height 15
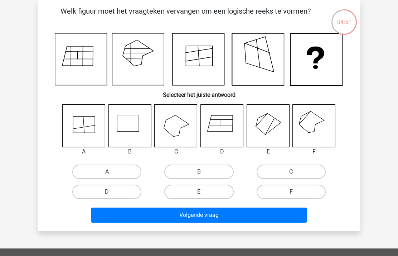
click at [297, 190] on label "F" at bounding box center [291, 191] width 69 height 14
click at [296, 192] on input "F" at bounding box center [293, 194] width 5 height 5
radio input "true"
click at [283, 211] on button "Volgende vraag" at bounding box center [199, 214] width 217 height 15
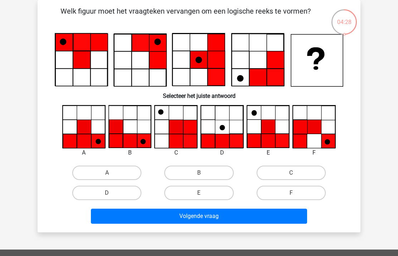
click at [125, 194] on label "D" at bounding box center [106, 192] width 69 height 14
click at [112, 194] on input "D" at bounding box center [109, 195] width 5 height 5
radio input "true"
click at [163, 222] on button "Volgende vraag" at bounding box center [199, 215] width 217 height 15
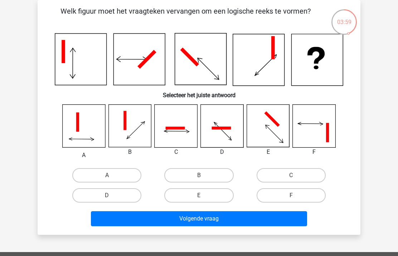
click at [207, 202] on label "E" at bounding box center [198, 195] width 69 height 14
click at [204, 200] on input "E" at bounding box center [201, 197] width 5 height 5
radio input "true"
click at [209, 217] on button "Volgende vraag" at bounding box center [199, 218] width 217 height 15
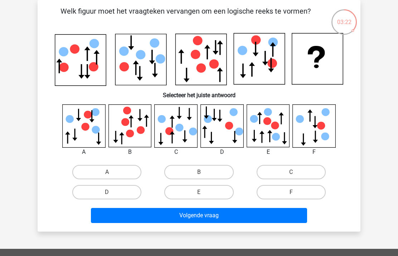
click at [218, 197] on label "E" at bounding box center [198, 192] width 69 height 14
click at [204, 197] on input "E" at bounding box center [201, 194] width 5 height 5
radio input "true"
click at [221, 210] on button "Volgende vraag" at bounding box center [199, 215] width 217 height 15
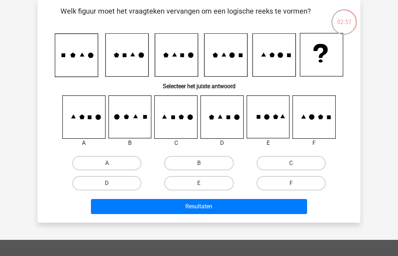
click at [207, 186] on label "E" at bounding box center [198, 183] width 69 height 14
click at [204, 186] on input "E" at bounding box center [201, 185] width 5 height 5
radio input "true"
click at [124, 183] on label "D" at bounding box center [106, 183] width 69 height 14
click at [112, 183] on input "D" at bounding box center [109, 185] width 5 height 5
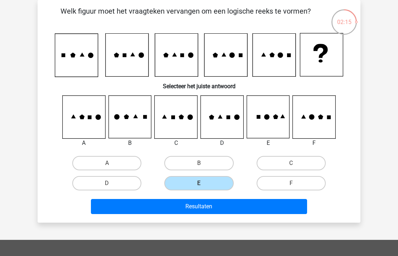
radio input "true"
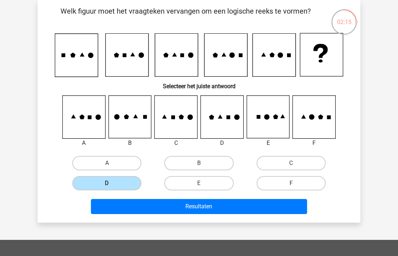
click at [130, 203] on button "Resultaten" at bounding box center [199, 206] width 217 height 15
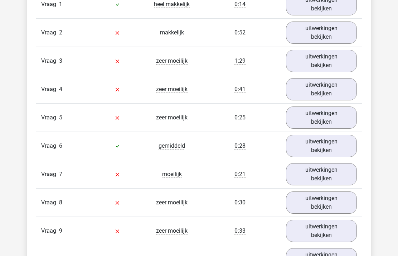
scroll to position [677, 0]
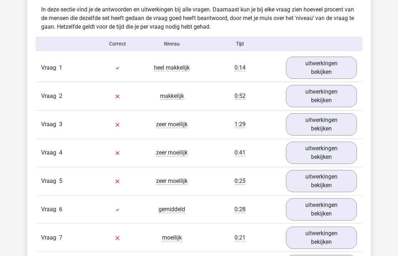
click at [343, 96] on link "uitwerkingen bekijken" at bounding box center [321, 96] width 71 height 22
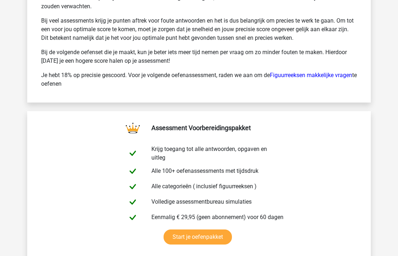
scroll to position [1656, 0]
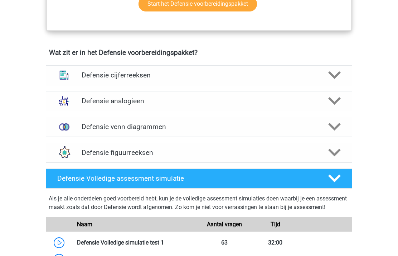
scroll to position [489, 0]
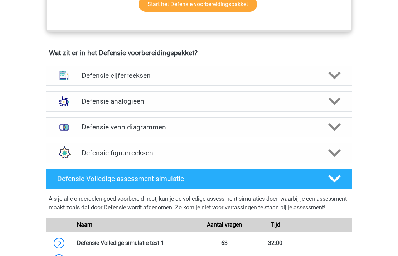
click at [341, 151] on div at bounding box center [334, 152] width 24 height 13
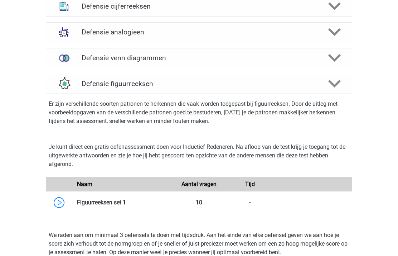
scroll to position [553, 0]
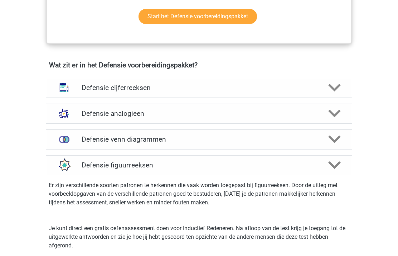
click at [334, 87] on icon at bounding box center [334, 87] width 13 height 13
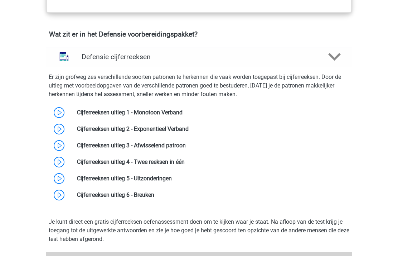
scroll to position [508, 0]
click at [183, 109] on link at bounding box center [183, 112] width 0 height 7
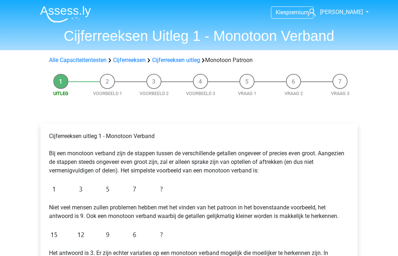
scroll to position [142, 0]
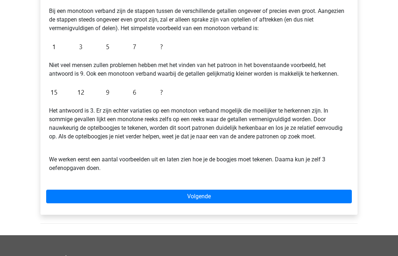
click at [335, 195] on link "Volgende" at bounding box center [199, 197] width 306 height 14
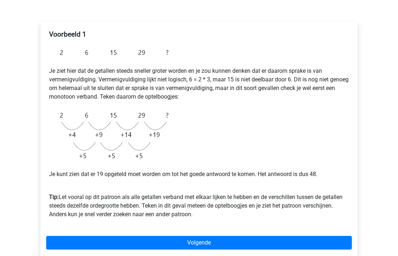
scroll to position [131, 0]
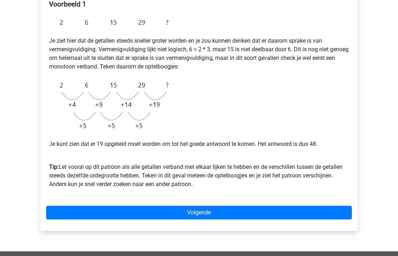
click at [328, 212] on link "Volgende" at bounding box center [199, 213] width 306 height 14
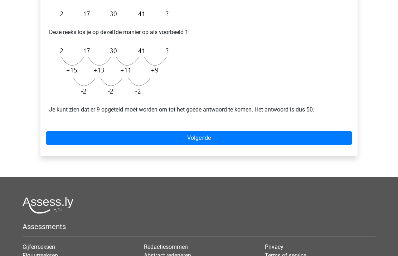
click at [330, 150] on div "Voorbeeld 2 Je kunt ook een reeks hebben waarbij het verschil steeds kleiner wo…" at bounding box center [198, 64] width 317 height 185
click at [338, 141] on link "Volgende" at bounding box center [199, 138] width 306 height 14
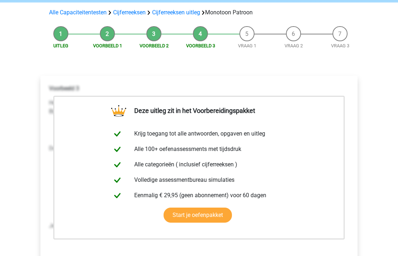
scroll to position [196, 0]
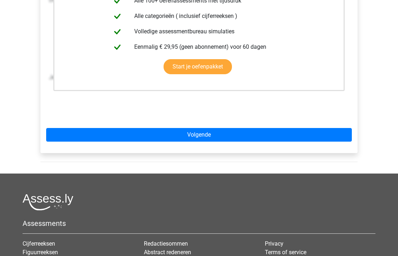
click at [326, 135] on link "Volgende" at bounding box center [199, 135] width 306 height 14
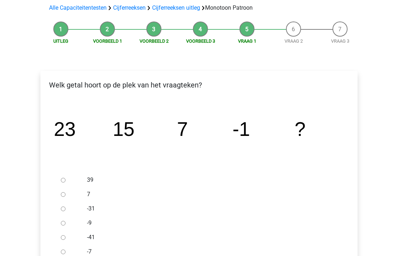
scroll to position [53, 0]
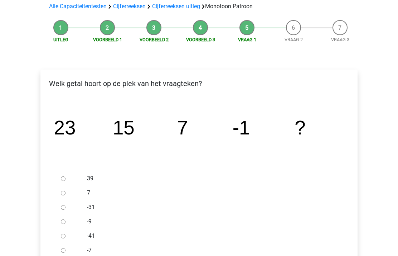
click at [71, 206] on div at bounding box center [70, 207] width 24 height 14
click at [62, 207] on input "-31" at bounding box center [63, 207] width 5 height 5
radio input "true"
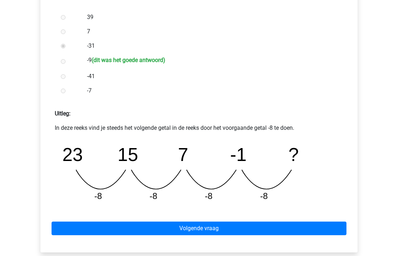
scroll to position [219, 0]
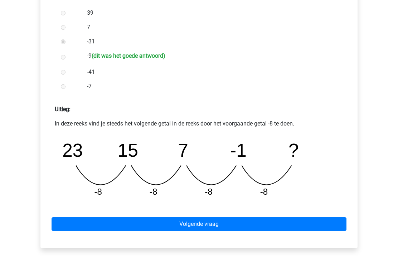
click at [77, 217] on link "Volgende vraag" at bounding box center [199, 224] width 295 height 14
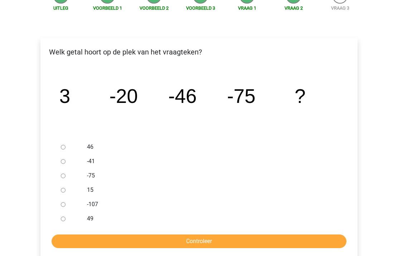
scroll to position [85, 0]
click at [94, 204] on label "-107" at bounding box center [211, 204] width 248 height 9
click at [66, 204] on input "-107" at bounding box center [63, 204] width 5 height 5
radio input "true"
click at [111, 238] on input "Controleer" at bounding box center [199, 241] width 295 height 14
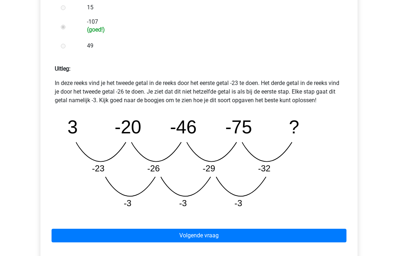
scroll to position [267, 0]
click at [94, 227] on div "Volgende vraag" at bounding box center [199, 233] width 306 height 39
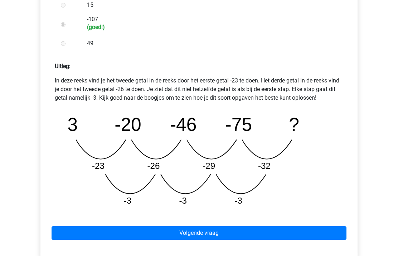
click at [91, 233] on link "Volgende vraag" at bounding box center [199, 233] width 295 height 14
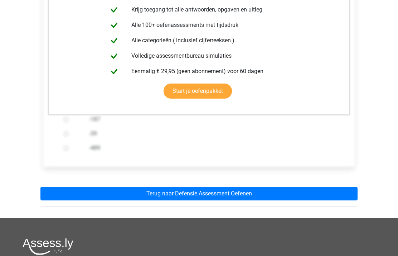
scroll to position [153, 0]
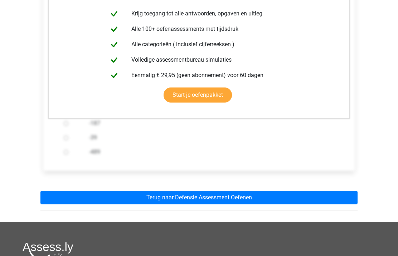
click at [118, 193] on link "Terug naar Defensie Assessment Oefenen" at bounding box center [198, 198] width 317 height 14
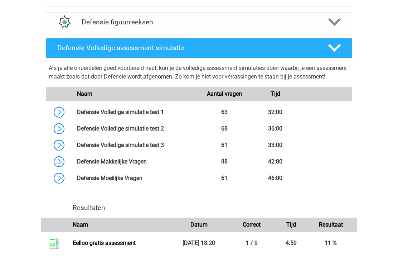
scroll to position [614, 0]
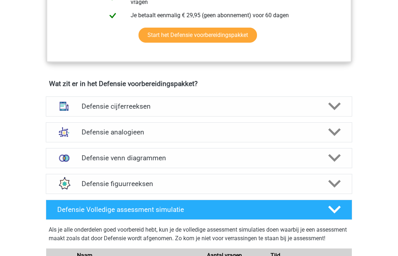
click at [344, 109] on div at bounding box center [334, 106] width 24 height 13
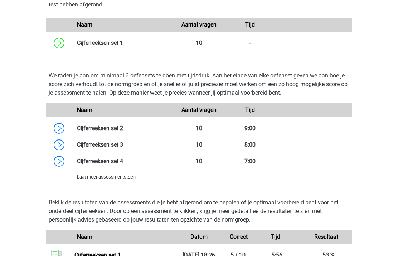
scroll to position [742, 0]
click at [123, 129] on link at bounding box center [123, 128] width 0 height 7
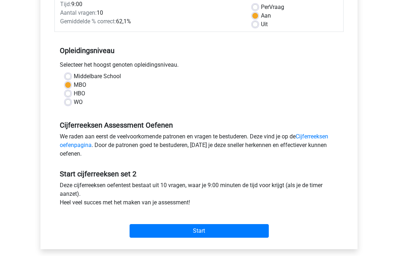
scroll to position [108, 0]
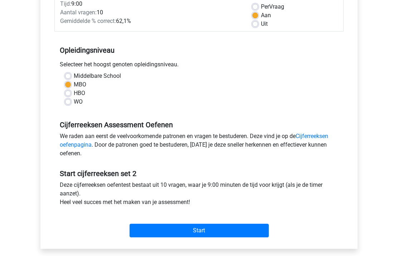
click at [238, 230] on input "Start" at bounding box center [199, 231] width 139 height 14
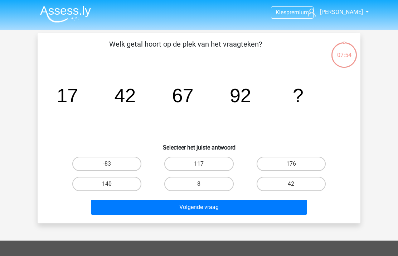
click at [212, 160] on label "117" at bounding box center [198, 163] width 69 height 14
click at [204, 164] on input "117" at bounding box center [201, 166] width 5 height 5
radio input "true"
click at [217, 209] on button "Volgende vraag" at bounding box center [199, 206] width 217 height 15
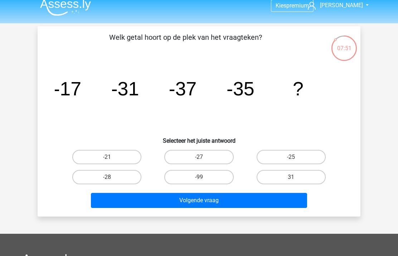
scroll to position [4, 0]
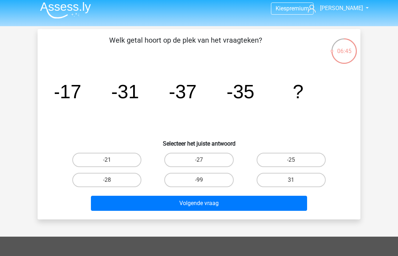
click at [123, 181] on label "-28" at bounding box center [106, 180] width 69 height 14
click at [112, 181] on input "-28" at bounding box center [109, 182] width 5 height 5
radio input "true"
click at [134, 203] on button "Volgende vraag" at bounding box center [199, 202] width 217 height 15
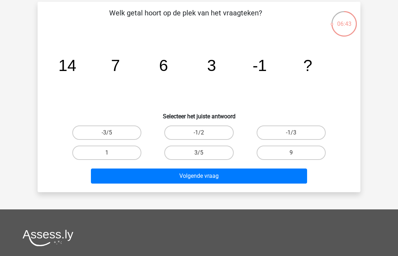
scroll to position [26, 0]
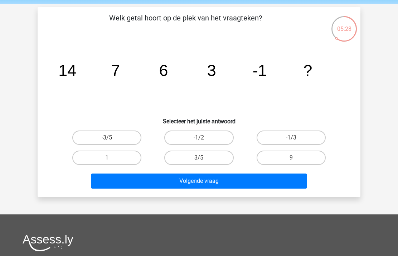
click at [220, 158] on label "3/5" at bounding box center [198, 157] width 69 height 14
click at [204, 158] on input "3/5" at bounding box center [201, 160] width 5 height 5
radio input "true"
click at [231, 177] on button "Volgende vraag" at bounding box center [199, 180] width 217 height 15
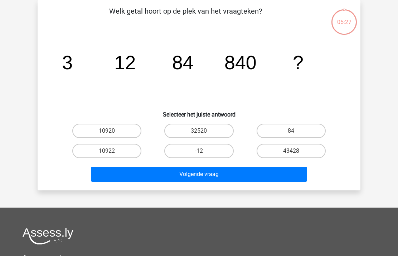
scroll to position [33, 0]
click at [127, 130] on label "10920" at bounding box center [106, 131] width 69 height 14
click at [112, 131] on input "10920" at bounding box center [109, 133] width 5 height 5
radio input "true"
click at [146, 169] on button "Volgende vraag" at bounding box center [199, 173] width 217 height 15
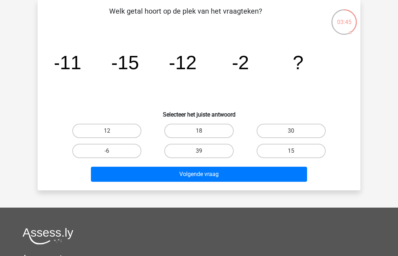
click at [125, 127] on label "12" at bounding box center [106, 131] width 69 height 14
click at [112, 131] on input "12" at bounding box center [109, 133] width 5 height 5
radio input "true"
click at [194, 173] on button "Volgende vraag" at bounding box center [199, 173] width 217 height 15
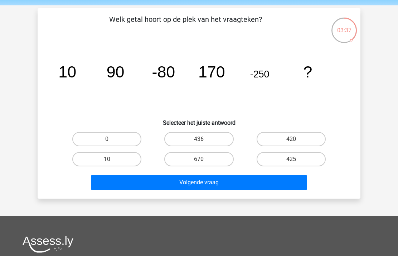
scroll to position [25, 0]
click at [223, 158] on label "670" at bounding box center [198, 159] width 69 height 14
click at [204, 159] on input "670" at bounding box center [201, 161] width 5 height 5
radio input "true"
click at [229, 188] on button "Volgende vraag" at bounding box center [199, 182] width 217 height 15
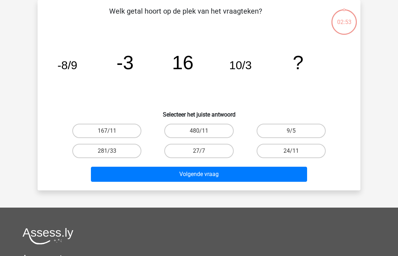
scroll to position [33, 0]
click at [304, 155] on label "24/11" at bounding box center [291, 151] width 69 height 14
click at [296, 155] on input "24/11" at bounding box center [293, 153] width 5 height 5
radio input "true"
click at [294, 176] on button "Volgende vraag" at bounding box center [199, 173] width 217 height 15
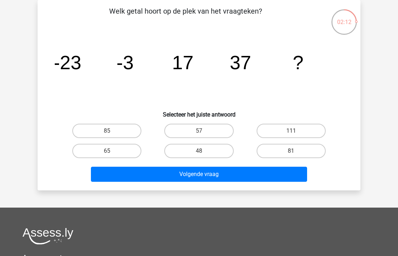
click at [209, 135] on label "57" at bounding box center [198, 131] width 69 height 14
click at [204, 135] on input "57" at bounding box center [201, 133] width 5 height 5
radio input "true"
click at [245, 177] on button "Volgende vraag" at bounding box center [199, 173] width 217 height 15
click at [309, 128] on label "81" at bounding box center [291, 131] width 69 height 14
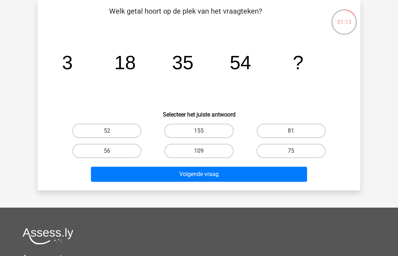
click at [296, 131] on input "81" at bounding box center [293, 133] width 5 height 5
radio input "true"
click at [288, 173] on button "Volgende vraag" at bounding box center [199, 173] width 217 height 15
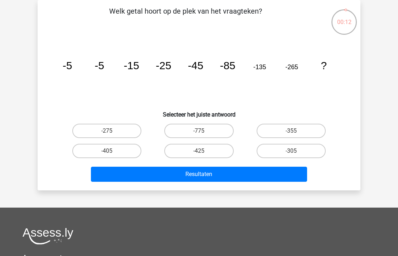
click at [210, 151] on label "-425" at bounding box center [198, 151] width 69 height 14
click at [204, 151] on input "-425" at bounding box center [201, 153] width 5 height 5
radio input "true"
click at [209, 174] on button "Resultaten" at bounding box center [199, 173] width 217 height 15
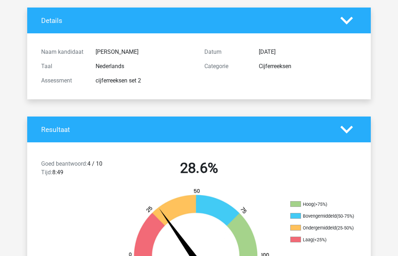
scroll to position [39, 0]
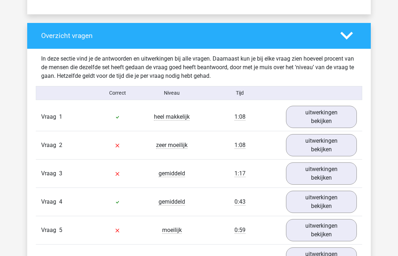
click at [333, 154] on link "uitwerkingen bekijken" at bounding box center [321, 145] width 71 height 22
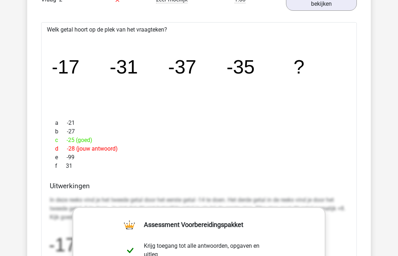
scroll to position [652, 0]
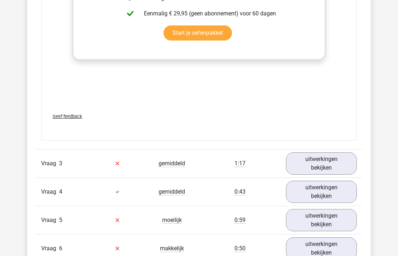
click at [342, 167] on link "uitwerkingen bekijken" at bounding box center [321, 164] width 71 height 22
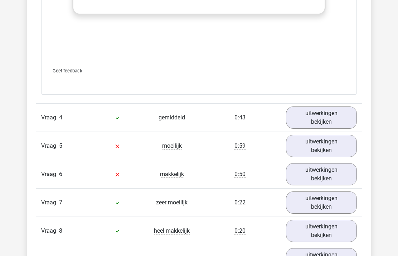
click at [327, 152] on link "uitwerkingen bekijken" at bounding box center [321, 146] width 71 height 22
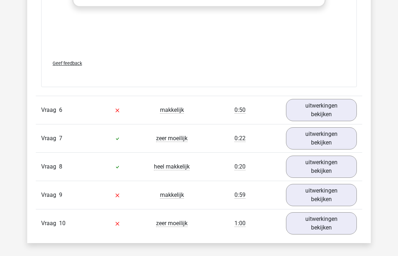
click at [342, 116] on link "uitwerkingen bekijken" at bounding box center [321, 110] width 71 height 22
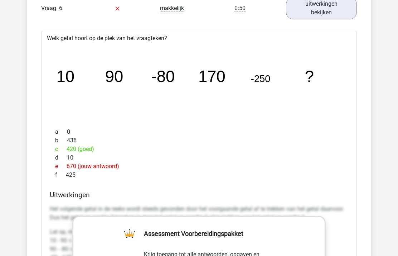
scroll to position [2068, 0]
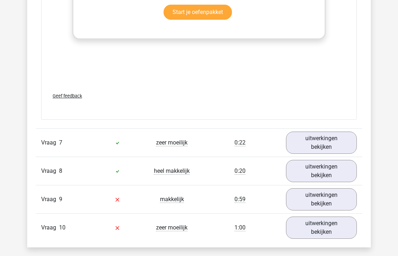
click at [328, 207] on link "uitwerkingen bekijken" at bounding box center [321, 199] width 71 height 22
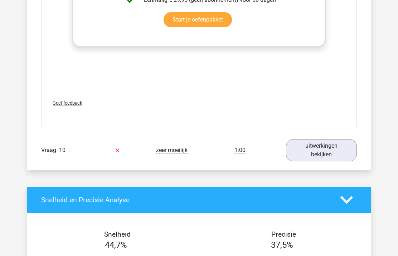
click at [332, 149] on link "uitwerkingen bekijken" at bounding box center [321, 150] width 71 height 22
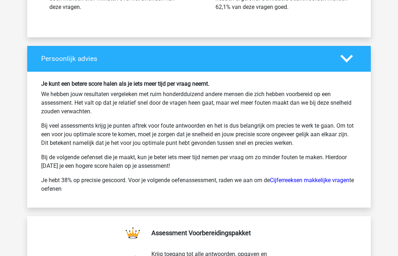
scroll to position [3722, 0]
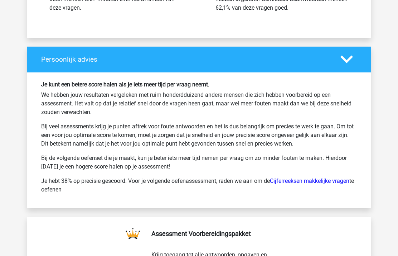
click at [327, 181] on link "Cijferreeksen makkelijke vragen" at bounding box center [309, 180] width 79 height 7
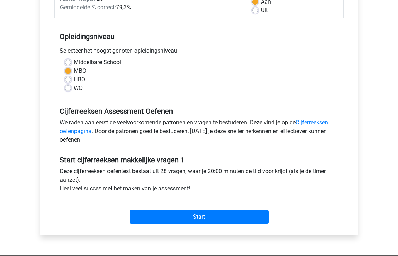
scroll to position [119, 0]
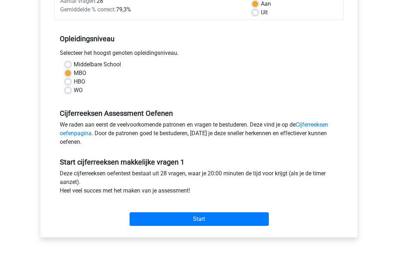
click at [264, 221] on input "Start" at bounding box center [199, 219] width 139 height 14
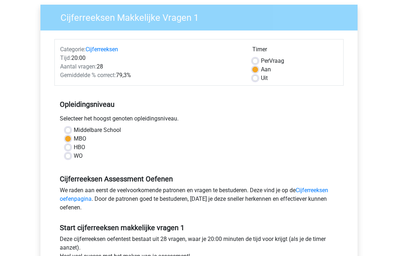
scroll to position [0, 0]
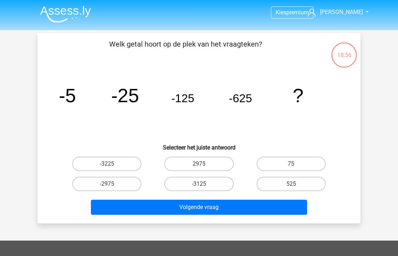
click at [220, 185] on label "-3125" at bounding box center [198, 184] width 69 height 14
click at [204, 185] on input "-3125" at bounding box center [201, 186] width 5 height 5
radio input "true"
click at [225, 207] on button "Volgende vraag" at bounding box center [199, 206] width 217 height 15
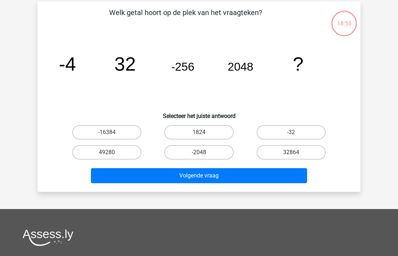
scroll to position [33, 0]
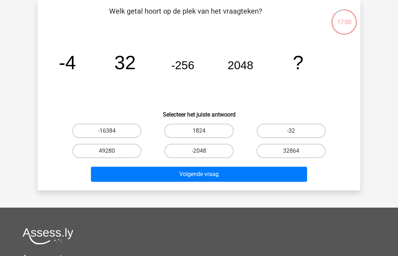
click at [278, 153] on label "32864" at bounding box center [291, 151] width 69 height 14
click at [291, 153] on input "32864" at bounding box center [293, 153] width 5 height 5
radio input "true"
click at [236, 167] on button "Volgende vraag" at bounding box center [199, 173] width 217 height 15
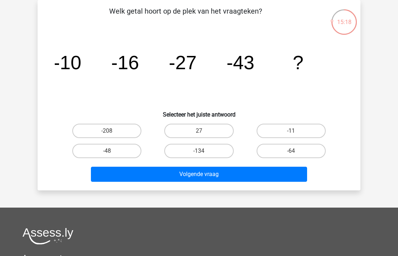
click at [115, 153] on label "-48" at bounding box center [106, 151] width 69 height 14
click at [112, 153] on input "-48" at bounding box center [109, 153] width 5 height 5
radio input "true"
click at [128, 173] on button "Volgende vraag" at bounding box center [199, 173] width 217 height 15
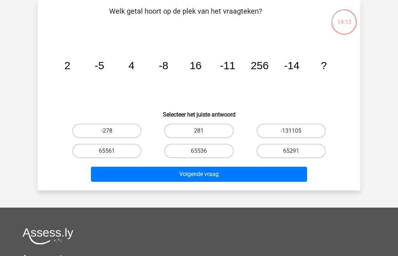
click at [343, 23] on div "14:13" at bounding box center [344, 18] width 27 height 18
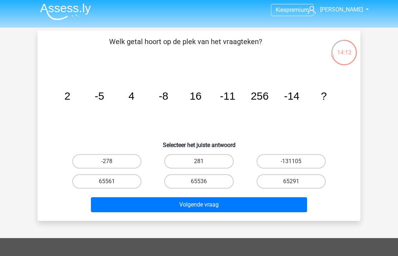
scroll to position [0, 0]
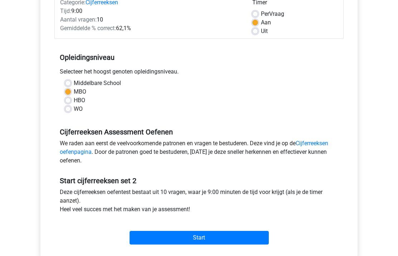
scroll to position [98, 0]
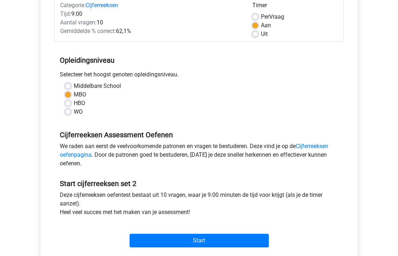
click at [68, 152] on link "Cijferreeksen oefenpagina" at bounding box center [194, 150] width 269 height 15
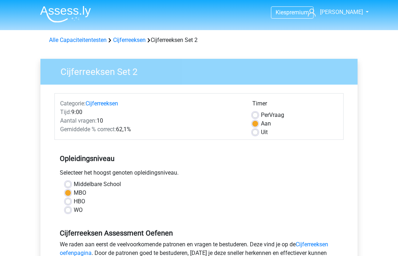
scroll to position [127, 0]
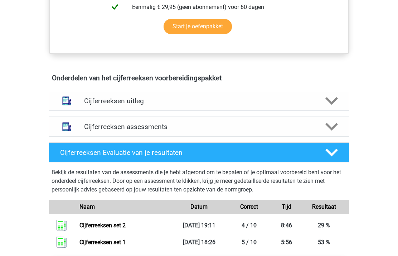
scroll to position [392, 0]
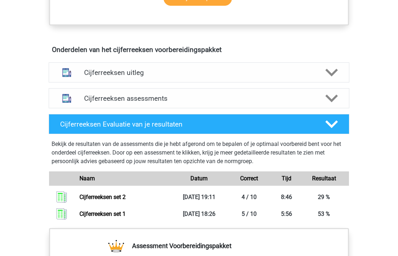
click at [335, 128] on polygon at bounding box center [331, 124] width 13 height 8
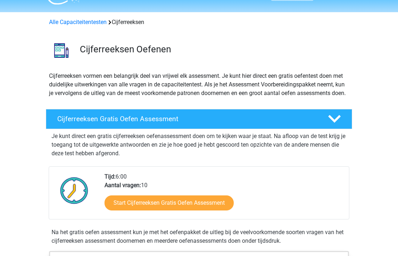
scroll to position [0, 0]
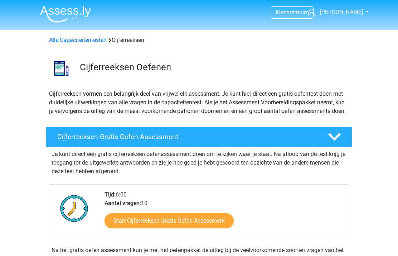
click at [62, 40] on link "Alle Capaciteitentesten" at bounding box center [78, 40] width 58 height 7
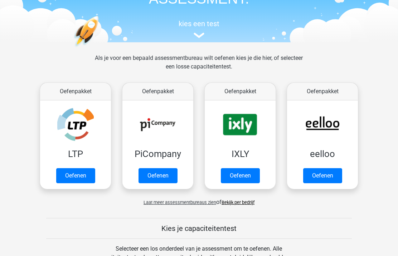
scroll to position [29, 0]
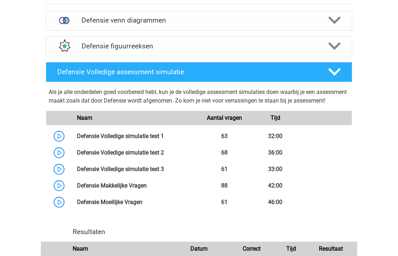
scroll to position [596, 0]
click at [164, 139] on link at bounding box center [164, 135] width 0 height 7
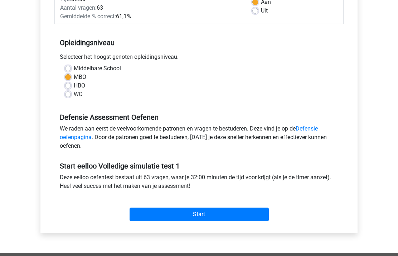
scroll to position [126, 0]
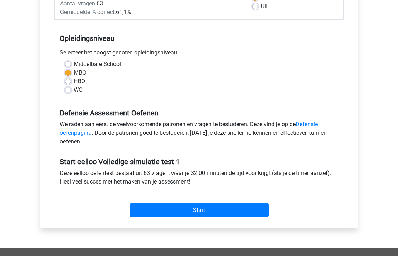
click at [232, 208] on input "Start" at bounding box center [199, 210] width 139 height 14
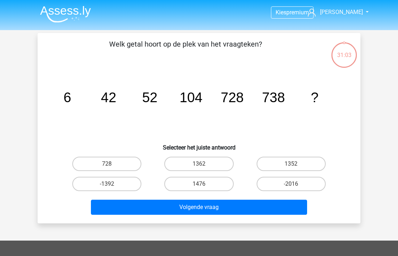
click at [275, 164] on label "1352" at bounding box center [291, 163] width 69 height 14
click at [291, 164] on input "1352" at bounding box center [293, 166] width 5 height 5
radio input "true"
click at [254, 196] on div "Volgende vraag" at bounding box center [199, 206] width 300 height 24
click at [252, 206] on button "Volgende vraag" at bounding box center [199, 206] width 217 height 15
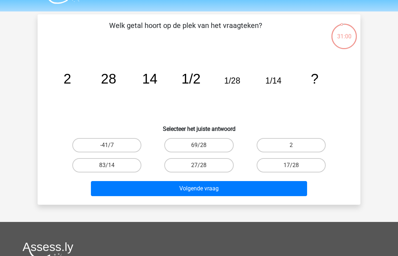
scroll to position [18, 0]
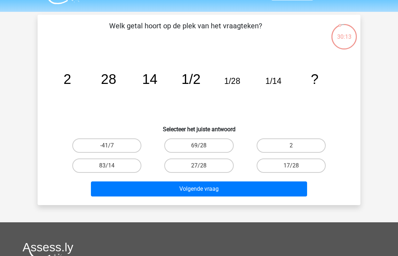
click at [312, 151] on label "2" at bounding box center [291, 145] width 69 height 14
click at [296, 150] on input "2" at bounding box center [293, 147] width 5 height 5
radio input "true"
click at [235, 193] on button "Volgende vraag" at bounding box center [199, 188] width 217 height 15
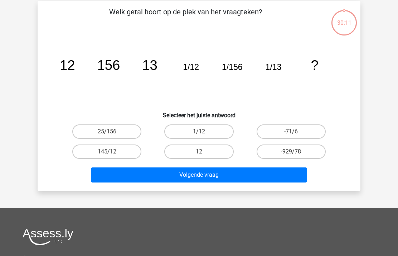
scroll to position [33, 0]
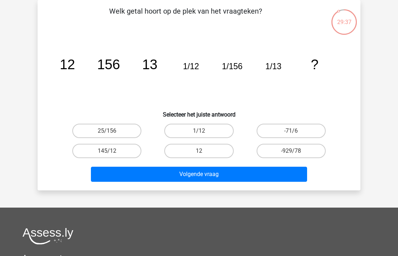
click at [208, 149] on label "12" at bounding box center [198, 151] width 69 height 14
click at [204, 151] on input "12" at bounding box center [201, 153] width 5 height 5
radio input "true"
click at [192, 177] on button "Volgende vraag" at bounding box center [199, 173] width 217 height 15
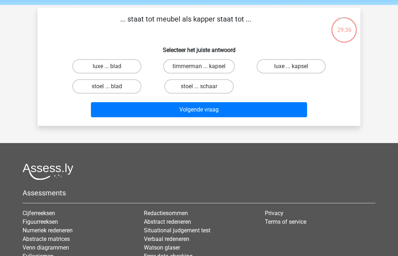
scroll to position [0, 0]
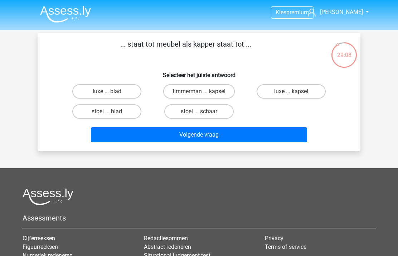
click at [216, 93] on label "timmerman ... kapsel" at bounding box center [199, 91] width 72 height 14
click at [204, 93] on input "timmerman ... kapsel" at bounding box center [201, 93] width 5 height 5
radio input "true"
click at [215, 135] on button "Volgende vraag" at bounding box center [199, 134] width 217 height 15
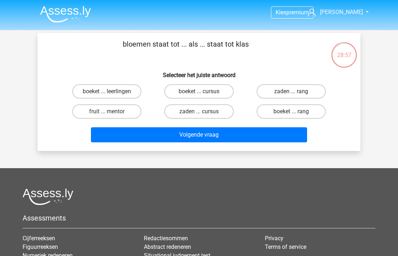
click at [118, 90] on label "boeket ... leerlingen" at bounding box center [106, 91] width 69 height 14
click at [112, 91] on input "boeket ... leerlingen" at bounding box center [109, 93] width 5 height 5
radio input "true"
click at [161, 131] on button "Volgende vraag" at bounding box center [199, 134] width 217 height 15
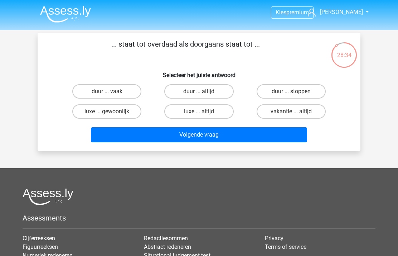
click at [121, 112] on label "luxe ... gewoonlijk" at bounding box center [106, 111] width 69 height 14
click at [112, 112] on input "luxe ... gewoonlijk" at bounding box center [109, 113] width 5 height 5
radio input "true"
click at [137, 137] on button "Volgende vraag" at bounding box center [199, 134] width 217 height 15
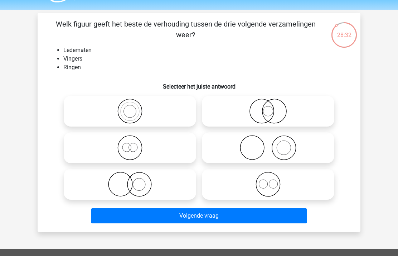
scroll to position [17, 0]
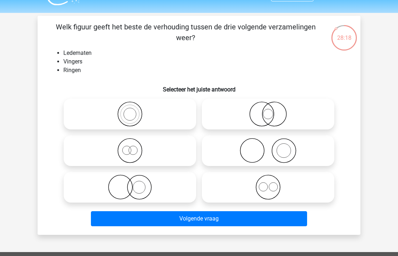
click at [178, 115] on icon at bounding box center [130, 113] width 127 height 25
click at [135, 110] on input "radio" at bounding box center [132, 108] width 5 height 5
radio input "true"
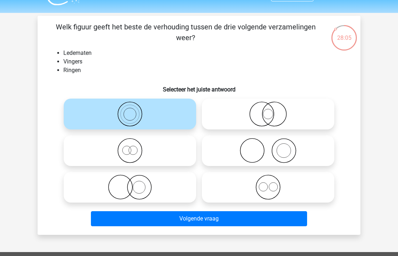
click at [170, 188] on icon at bounding box center [130, 186] width 127 height 25
click at [135, 183] on input "radio" at bounding box center [132, 181] width 5 height 5
radio input "true"
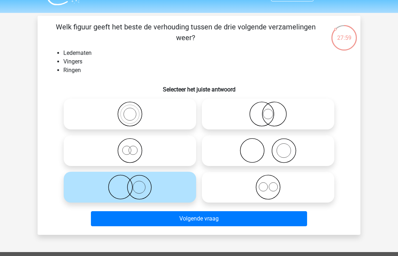
click at [170, 217] on button "Volgende vraag" at bounding box center [199, 218] width 217 height 15
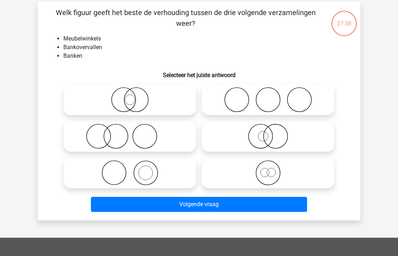
scroll to position [33, 0]
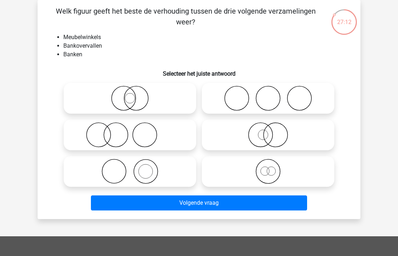
click at [179, 175] on icon at bounding box center [130, 171] width 127 height 25
click at [135, 168] on input "radio" at bounding box center [132, 165] width 5 height 5
radio input "true"
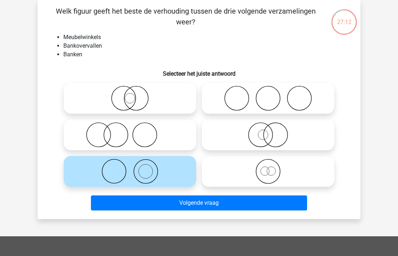
click at [183, 208] on button "Volgende vraag" at bounding box center [199, 202] width 217 height 15
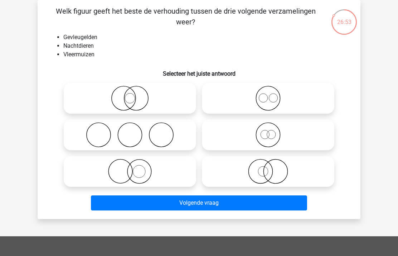
click at [178, 168] on icon at bounding box center [130, 171] width 127 height 25
click at [135, 168] on input "radio" at bounding box center [132, 165] width 5 height 5
radio input "true"
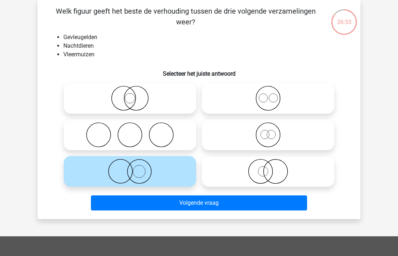
click at [170, 203] on button "Volgende vraag" at bounding box center [199, 202] width 217 height 15
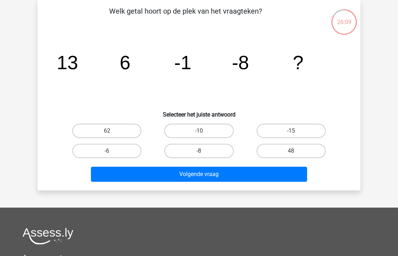
click at [306, 124] on label "-15" at bounding box center [291, 131] width 69 height 14
click at [296, 131] on input "-15" at bounding box center [293, 133] width 5 height 5
radio input "true"
click at [315, 129] on label "-15" at bounding box center [291, 131] width 69 height 14
click at [296, 131] on input "-15" at bounding box center [293, 133] width 5 height 5
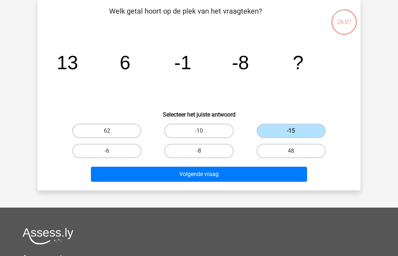
click at [290, 176] on button "Volgende vraag" at bounding box center [199, 173] width 217 height 15
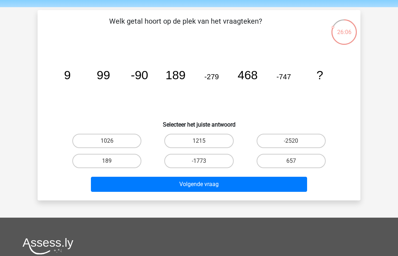
scroll to position [23, 0]
click at [112, 140] on label "1026" at bounding box center [106, 141] width 69 height 14
click at [112, 141] on input "1026" at bounding box center [109, 143] width 5 height 5
radio input "true"
click at [133, 179] on button "Volgende vraag" at bounding box center [199, 184] width 217 height 15
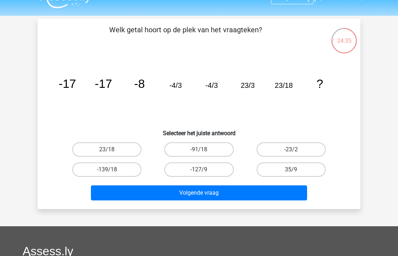
scroll to position [14, 0]
click at [301, 149] on label "-23/2" at bounding box center [291, 149] width 69 height 14
click at [296, 149] on input "-23/2" at bounding box center [293, 151] width 5 height 5
radio input "true"
click at [280, 197] on button "Volgende vraag" at bounding box center [199, 192] width 217 height 15
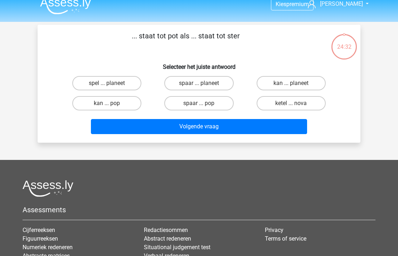
scroll to position [0, 0]
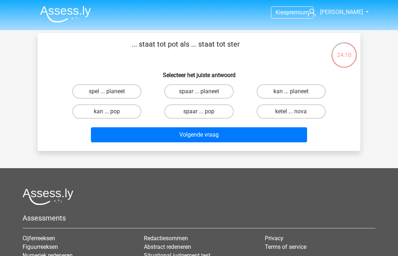
click at [222, 111] on label "spaar ... pop" at bounding box center [198, 111] width 69 height 14
click at [204, 111] on input "spaar ... pop" at bounding box center [201, 113] width 5 height 5
radio input "true"
click at [219, 138] on button "Volgende vraag" at bounding box center [199, 134] width 217 height 15
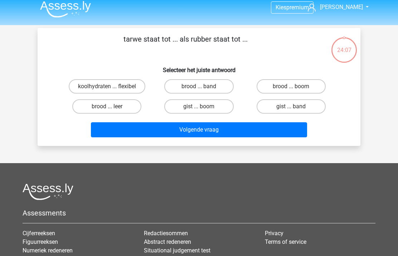
scroll to position [5, 0]
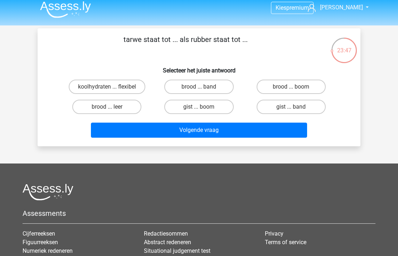
click at [197, 87] on label "brood ... band" at bounding box center [198, 86] width 69 height 14
click at [199, 87] on input "brood ... band" at bounding box center [201, 89] width 5 height 5
radio input "true"
click at [173, 131] on button "Volgende vraag" at bounding box center [199, 129] width 217 height 15
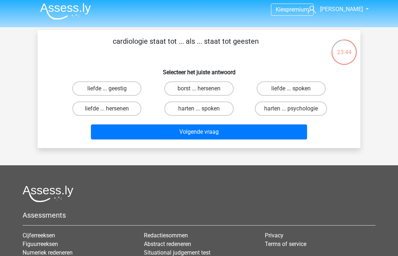
scroll to position [3, 0]
click at [219, 106] on label "harten ... spoken" at bounding box center [198, 108] width 69 height 14
click at [204, 108] on input "harten ... spoken" at bounding box center [201, 110] width 5 height 5
radio input "true"
click at [208, 139] on button "Volgende vraag" at bounding box center [199, 131] width 217 height 15
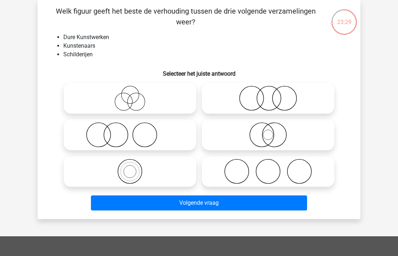
scroll to position [42, 0]
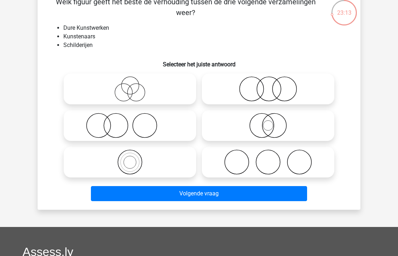
click at [298, 125] on icon at bounding box center [268, 125] width 127 height 25
click at [273, 122] on input "radio" at bounding box center [270, 119] width 5 height 5
radio input "true"
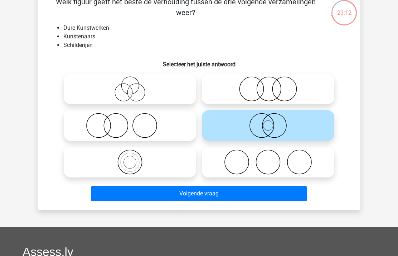
click at [272, 194] on button "Volgende vraag" at bounding box center [199, 193] width 217 height 15
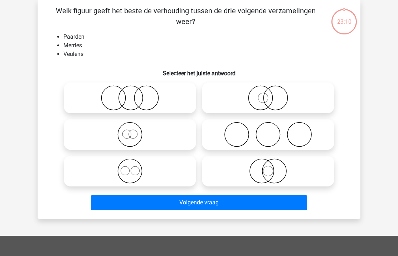
scroll to position [33, 0]
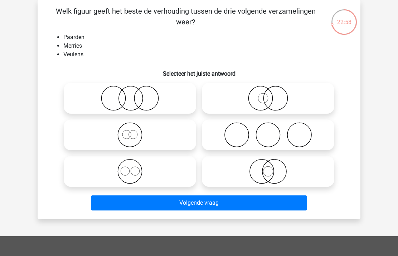
click at [175, 134] on icon at bounding box center [130, 134] width 127 height 25
click at [135, 131] on input "radio" at bounding box center [132, 128] width 5 height 5
radio input "true"
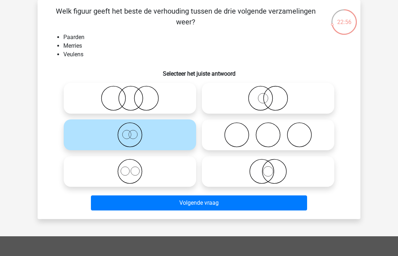
click at [168, 175] on icon at bounding box center [130, 171] width 127 height 25
click at [135, 168] on input "radio" at bounding box center [132, 165] width 5 height 5
radio input "true"
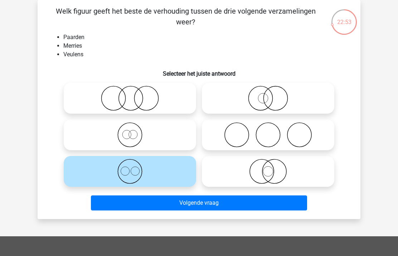
click at [163, 201] on button "Volgende vraag" at bounding box center [199, 202] width 217 height 15
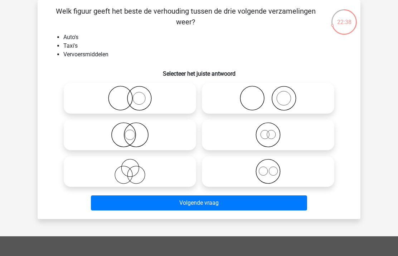
click at [180, 102] on icon at bounding box center [130, 98] width 127 height 25
click at [135, 95] on input "radio" at bounding box center [132, 92] width 5 height 5
radio input "true"
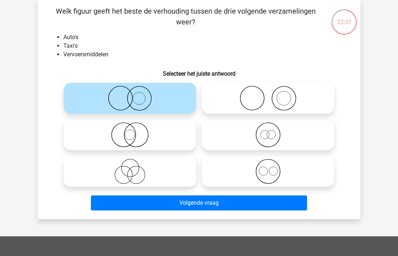
click at [187, 204] on button "Volgende vraag" at bounding box center [199, 202] width 217 height 15
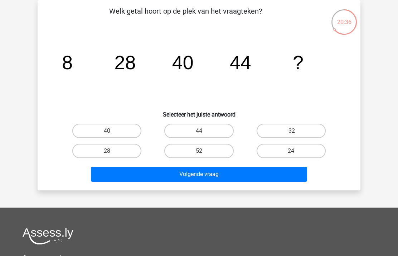
click at [222, 146] on label "52" at bounding box center [198, 151] width 69 height 14
click at [204, 151] on input "52" at bounding box center [201, 153] width 5 height 5
radio input "true"
click at [225, 173] on button "Volgende vraag" at bounding box center [199, 173] width 217 height 15
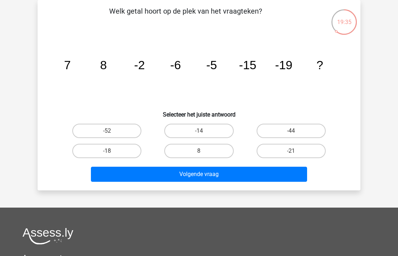
click at [103, 154] on label "-18" at bounding box center [106, 151] width 69 height 14
click at [107, 154] on input "-18" at bounding box center [109, 153] width 5 height 5
radio input "true"
click at [122, 175] on button "Volgende vraag" at bounding box center [199, 173] width 217 height 15
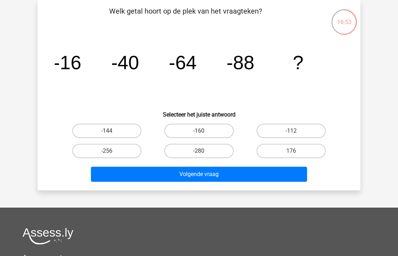
click at [136, 130] on label "-144" at bounding box center [106, 131] width 69 height 14
click at [112, 131] on input "-144" at bounding box center [109, 133] width 5 height 5
radio input "true"
click at [145, 162] on div "Volgende vraag" at bounding box center [199, 173] width 300 height 24
click at [164, 175] on button "Volgende vraag" at bounding box center [199, 173] width 217 height 15
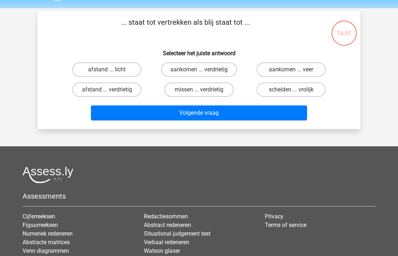
scroll to position [0, 0]
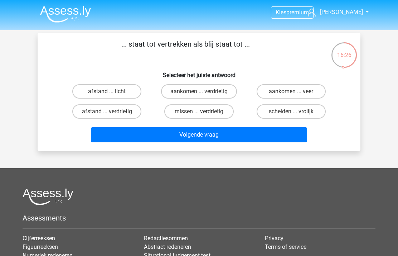
click at [230, 93] on label "aankomen ... verdrietig" at bounding box center [199, 91] width 76 height 14
click at [204, 93] on input "aankomen ... verdrietig" at bounding box center [201, 93] width 5 height 5
radio input "true"
click at [245, 139] on button "Volgende vraag" at bounding box center [199, 134] width 217 height 15
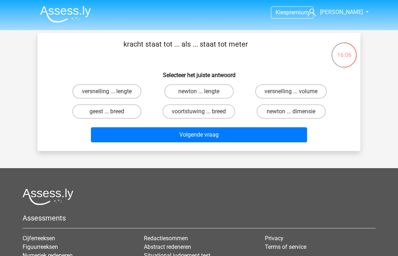
click at [210, 87] on label "newton ... lengte" at bounding box center [198, 91] width 69 height 14
click at [204, 91] on input "newton ... lengte" at bounding box center [201, 93] width 5 height 5
radio input "true"
click at [195, 139] on button "Volgende vraag" at bounding box center [199, 134] width 217 height 15
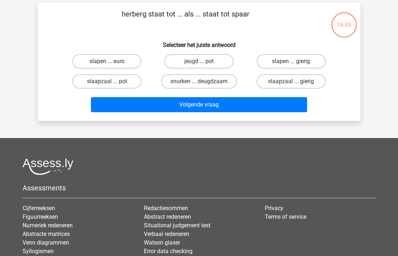
scroll to position [33, 0]
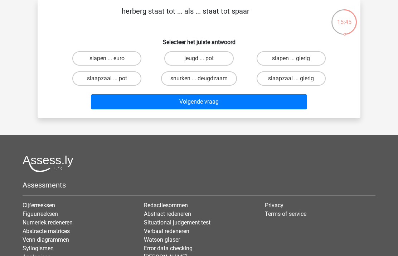
click at [128, 80] on label "slaapzaal ... pot" at bounding box center [106, 78] width 69 height 14
click at [112, 80] on input "slaapzaal ... pot" at bounding box center [109, 80] width 5 height 5
radio input "true"
click at [135, 98] on button "Volgende vraag" at bounding box center [199, 101] width 217 height 15
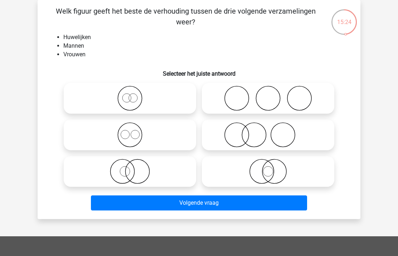
click at [163, 137] on icon at bounding box center [130, 134] width 127 height 25
click at [135, 131] on input "radio" at bounding box center [132, 128] width 5 height 5
radio input "true"
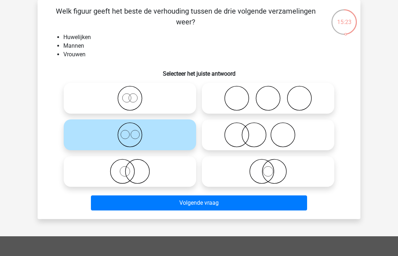
click at [183, 210] on button "Volgende vraag" at bounding box center [199, 202] width 217 height 15
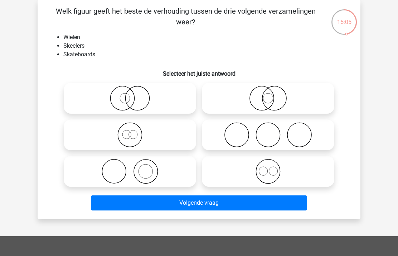
click at [270, 96] on icon at bounding box center [268, 98] width 127 height 25
click at [270, 95] on input "radio" at bounding box center [270, 92] width 5 height 5
radio input "true"
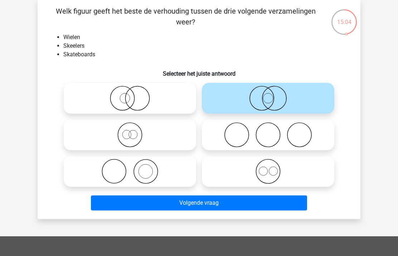
click at [238, 203] on button "Volgende vraag" at bounding box center [199, 202] width 217 height 15
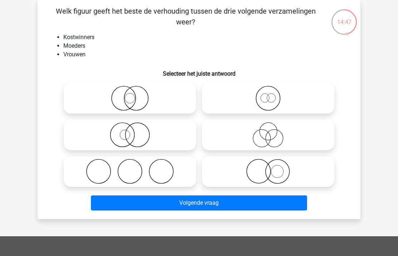
click at [281, 134] on icon at bounding box center [268, 134] width 127 height 25
click at [273, 131] on input "radio" at bounding box center [270, 128] width 5 height 5
radio input "true"
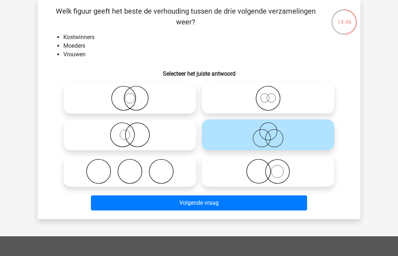
click at [233, 209] on button "Volgende vraag" at bounding box center [199, 202] width 217 height 15
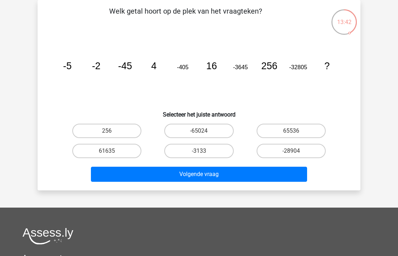
click at [212, 125] on label "-65024" at bounding box center [198, 131] width 69 height 14
click at [204, 131] on input "-65024" at bounding box center [201, 133] width 5 height 5
radio input "true"
click at [306, 128] on label "65536" at bounding box center [291, 131] width 69 height 14
click at [296, 131] on input "65536" at bounding box center [293, 133] width 5 height 5
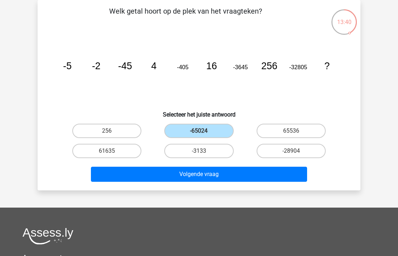
radio input "true"
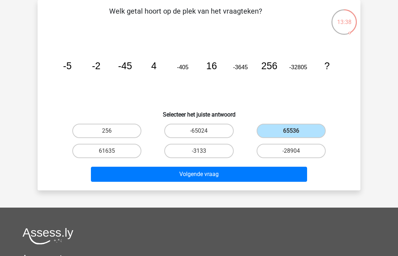
click at [281, 172] on button "Volgende vraag" at bounding box center [199, 173] width 217 height 15
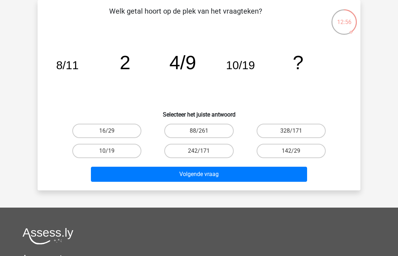
click at [118, 133] on label "16/29" at bounding box center [106, 131] width 69 height 14
click at [112, 133] on input "16/29" at bounding box center [109, 133] width 5 height 5
radio input "true"
click at [123, 173] on button "Volgende vraag" at bounding box center [199, 173] width 217 height 15
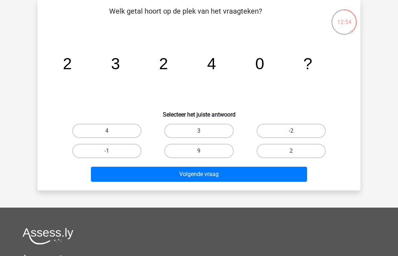
scroll to position [32, 0]
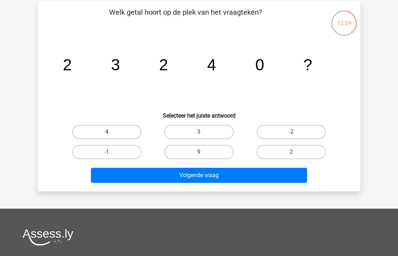
click at [124, 151] on label "-1" at bounding box center [106, 152] width 69 height 14
click at [112, 152] on input "-1" at bounding box center [109, 154] width 5 height 5
radio input "true"
click at [152, 181] on button "Volgende vraag" at bounding box center [199, 175] width 217 height 15
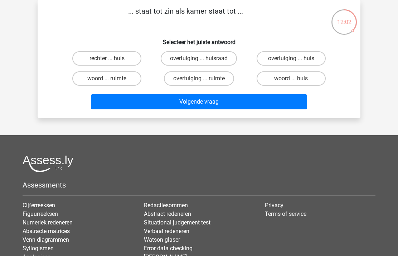
scroll to position [0, 0]
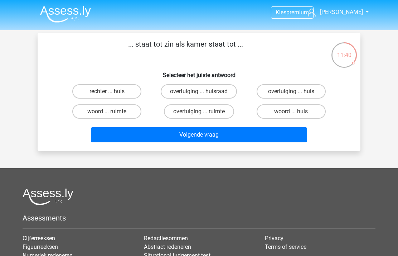
click at [297, 116] on label "woord ... huis" at bounding box center [291, 111] width 69 height 14
click at [296, 116] on input "woord ... huis" at bounding box center [293, 113] width 5 height 5
radio input "true"
click at [275, 139] on button "Volgende vraag" at bounding box center [199, 134] width 217 height 15
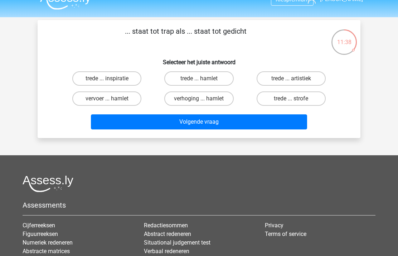
scroll to position [11, 0]
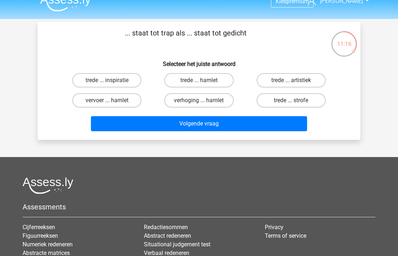
click at [213, 77] on label "trede ... hamlet" at bounding box center [198, 80] width 69 height 14
click at [204, 80] on input "trede ... hamlet" at bounding box center [201, 82] width 5 height 5
radio input "true"
click at [238, 127] on button "Volgende vraag" at bounding box center [199, 123] width 217 height 15
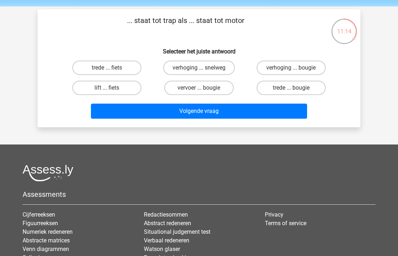
scroll to position [21, 0]
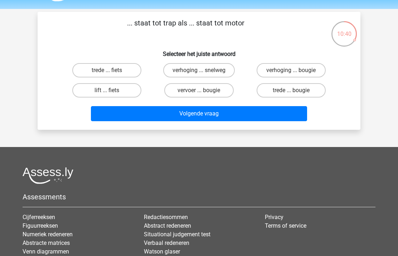
click at [131, 93] on label "lift ... fiets" at bounding box center [106, 90] width 69 height 14
click at [112, 93] on input "lift ... fiets" at bounding box center [109, 92] width 5 height 5
radio input "true"
click at [134, 116] on button "Volgende vraag" at bounding box center [199, 113] width 217 height 15
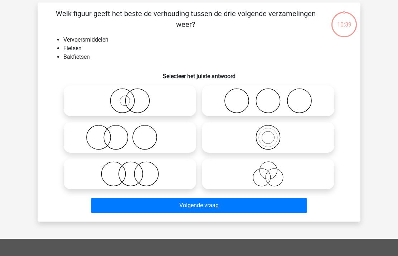
scroll to position [33, 0]
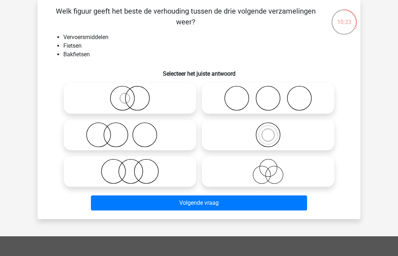
click at [175, 134] on icon at bounding box center [130, 134] width 127 height 25
click at [135, 131] on input "radio" at bounding box center [132, 128] width 5 height 5
radio input "true"
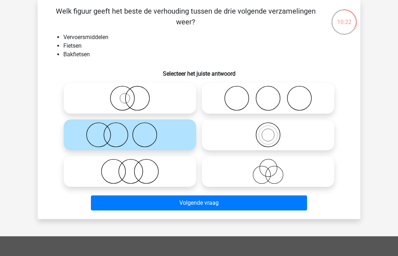
click at [165, 202] on button "Volgende vraag" at bounding box center [199, 202] width 217 height 15
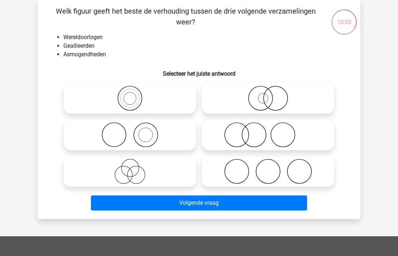
click at [163, 98] on icon at bounding box center [130, 98] width 127 height 25
click at [135, 95] on input "radio" at bounding box center [132, 92] width 5 height 5
radio input "true"
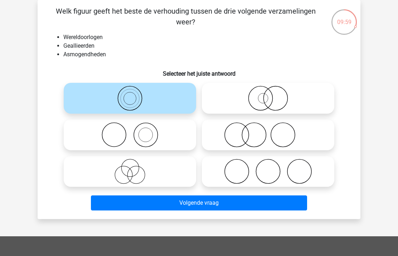
click at [221, 201] on button "Volgende vraag" at bounding box center [199, 202] width 217 height 15
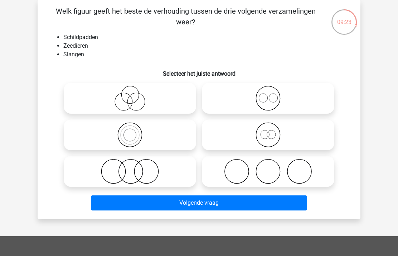
click at [156, 170] on icon at bounding box center [130, 171] width 127 height 25
click at [135, 168] on input "radio" at bounding box center [132, 165] width 5 height 5
radio input "true"
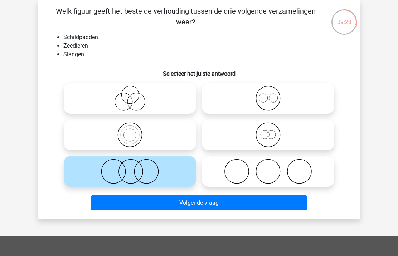
click at [157, 202] on button "Volgende vraag" at bounding box center [199, 202] width 217 height 15
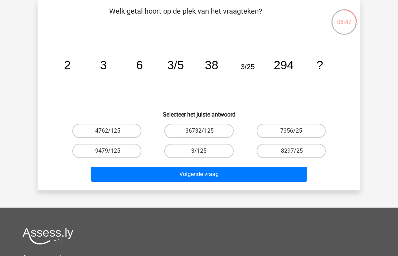
click at [216, 153] on label "3/125" at bounding box center [198, 151] width 69 height 14
click at [204, 153] on input "3/125" at bounding box center [201, 153] width 5 height 5
radio input "true"
click at [229, 175] on button "Volgende vraag" at bounding box center [199, 173] width 217 height 15
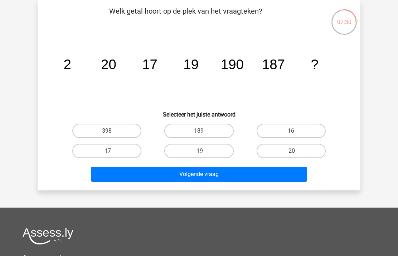
click at [290, 134] on label "16" at bounding box center [291, 131] width 69 height 14
click at [291, 134] on input "16" at bounding box center [293, 133] width 5 height 5
radio input "true"
click at [252, 180] on button "Volgende vraag" at bounding box center [199, 173] width 217 height 15
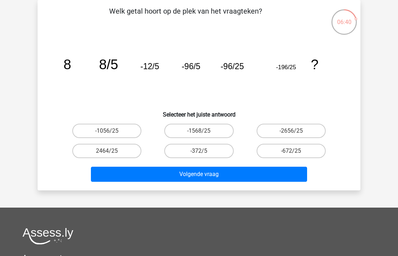
click at [132, 126] on label "-1056/25" at bounding box center [106, 131] width 69 height 14
click at [112, 131] on input "-1056/25" at bounding box center [109, 133] width 5 height 5
radio input "true"
click at [172, 170] on button "Volgende vraag" at bounding box center [199, 173] width 217 height 15
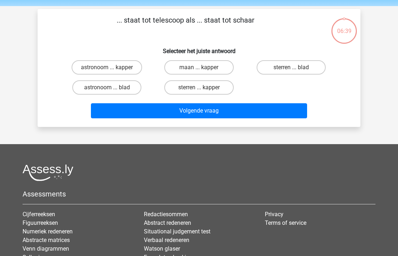
scroll to position [0, 0]
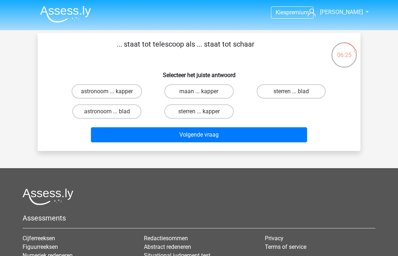
click at [217, 117] on label "sterren ... kapper" at bounding box center [198, 111] width 69 height 14
click at [204, 116] on input "sterren ... kapper" at bounding box center [201, 113] width 5 height 5
radio input "true"
click at [220, 136] on button "Volgende vraag" at bounding box center [199, 134] width 217 height 15
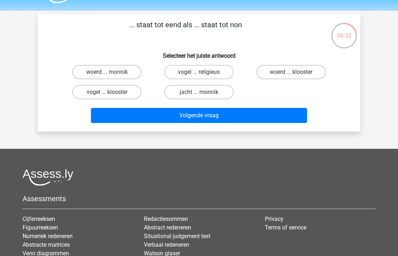
scroll to position [16, 0]
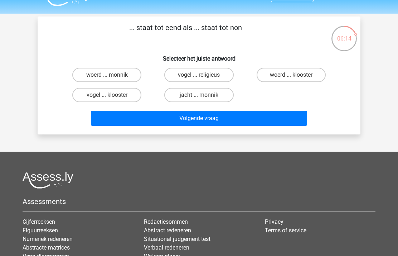
click at [129, 94] on label "vogel ... klooster" at bounding box center [106, 95] width 69 height 14
click at [112, 95] on input "vogel ... klooster" at bounding box center [109, 97] width 5 height 5
radio input "true"
click at [133, 118] on button "Volgende vraag" at bounding box center [199, 118] width 217 height 15
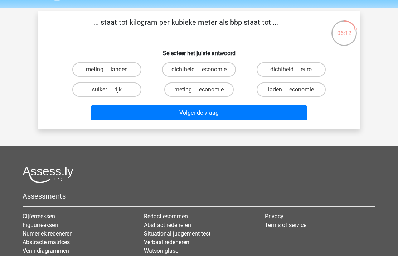
scroll to position [20, 0]
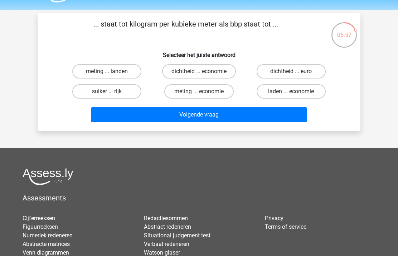
click at [214, 92] on label "meting ... economie" at bounding box center [198, 91] width 69 height 14
click at [204, 92] on input "meting ... economie" at bounding box center [201, 93] width 5 height 5
radio input "true"
click at [218, 111] on button "Volgende vraag" at bounding box center [199, 114] width 217 height 15
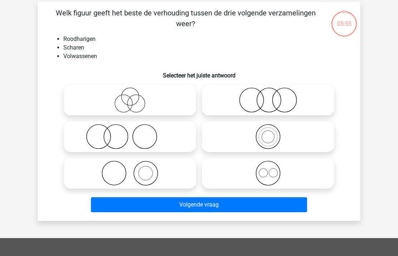
scroll to position [33, 0]
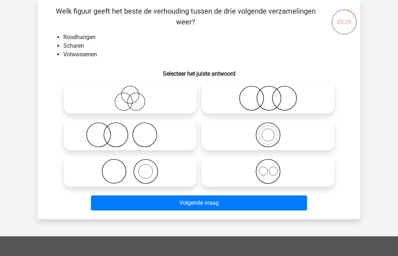
click at [260, 175] on icon at bounding box center [268, 171] width 127 height 25
click at [268, 168] on input "radio" at bounding box center [270, 165] width 5 height 5
radio input "true"
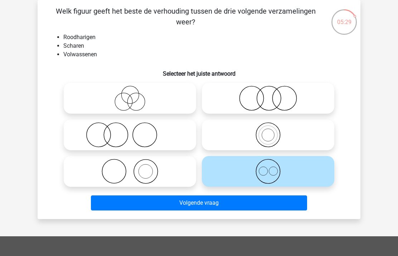
click at [242, 203] on button "Volgende vraag" at bounding box center [199, 202] width 217 height 15
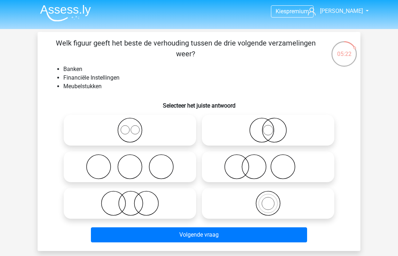
scroll to position [0, 0]
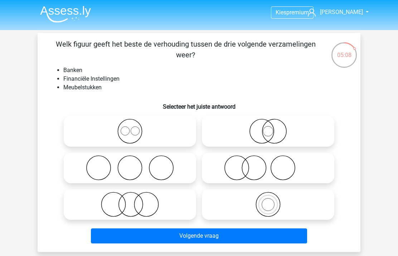
click at [289, 173] on icon at bounding box center [268, 167] width 127 height 25
click at [273, 164] on input "radio" at bounding box center [270, 161] width 5 height 5
radio input "true"
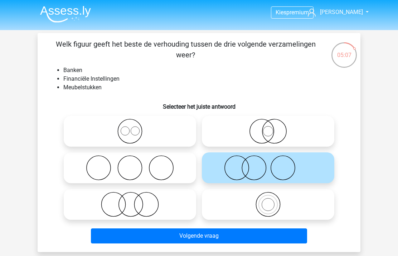
click at [250, 242] on button "Volgende vraag" at bounding box center [199, 235] width 217 height 15
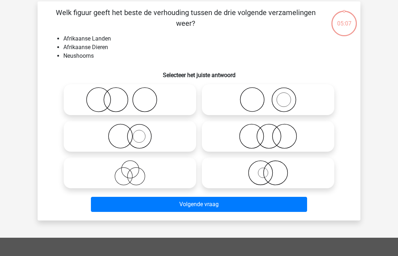
scroll to position [33, 0]
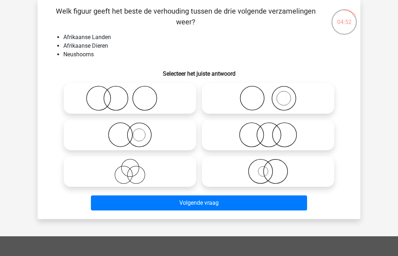
click at [290, 171] on icon at bounding box center [268, 171] width 127 height 25
click at [273, 168] on input "radio" at bounding box center [270, 165] width 5 height 5
radio input "true"
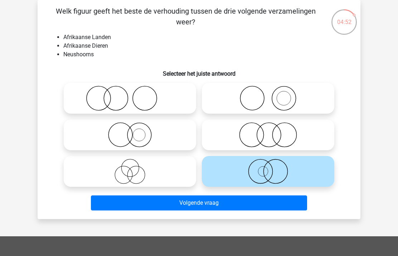
click at [271, 199] on button "Volgende vraag" at bounding box center [199, 202] width 217 height 15
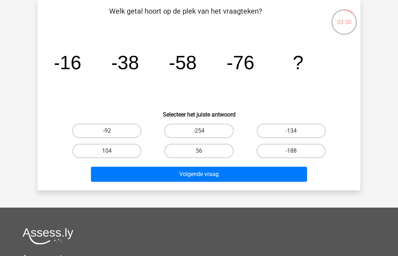
click at [134, 149] on label "104" at bounding box center [106, 151] width 69 height 14
click at [112, 151] on input "104" at bounding box center [109, 153] width 5 height 5
radio input "true"
click at [137, 170] on button "Volgende vraag" at bounding box center [199, 173] width 217 height 15
click at [129, 126] on label "-20" at bounding box center [106, 131] width 69 height 14
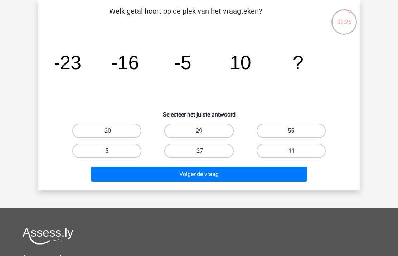
click at [112, 131] on input "-20" at bounding box center [109, 133] width 5 height 5
radio input "true"
click at [161, 166] on button "Volgende vraag" at bounding box center [199, 173] width 217 height 15
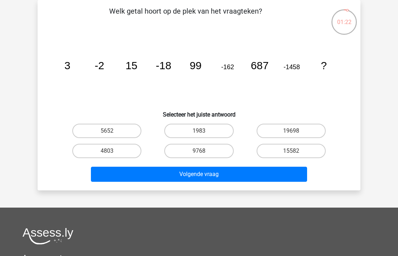
click at [216, 127] on label "1983" at bounding box center [198, 131] width 69 height 14
click at [204, 131] on input "1983" at bounding box center [201, 133] width 5 height 5
radio input "true"
click at [216, 177] on button "Volgende vraag" at bounding box center [199, 173] width 217 height 15
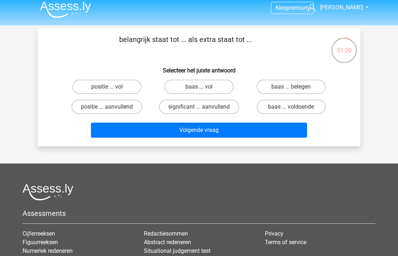
scroll to position [0, 0]
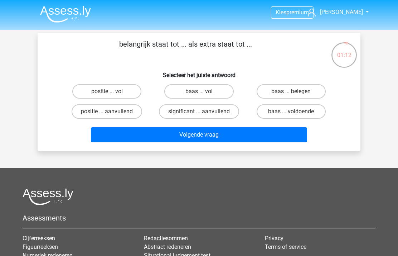
click at [125, 111] on label "positie ... aanvullend" at bounding box center [107, 111] width 71 height 14
click at [112, 111] on input "positie ... aanvullend" at bounding box center [109, 113] width 5 height 5
radio input "true"
click at [160, 129] on button "Volgende vraag" at bounding box center [199, 134] width 217 height 15
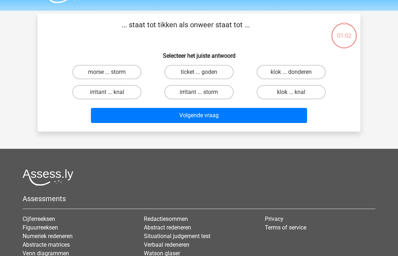
scroll to position [8, 0]
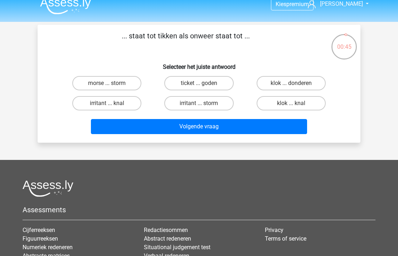
click at [303, 83] on label "klok ... donderen" at bounding box center [291, 83] width 69 height 14
click at [296, 83] on input "klok ... donderen" at bounding box center [293, 85] width 5 height 5
radio input "true"
click at [296, 124] on button "Volgende vraag" at bounding box center [199, 126] width 217 height 15
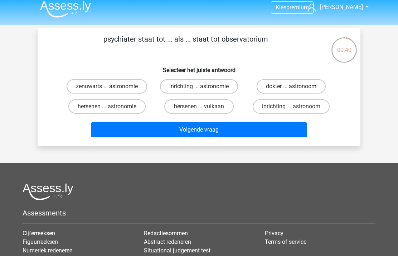
scroll to position [0, 0]
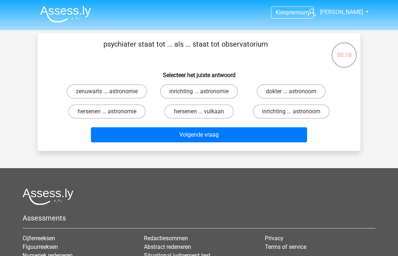
click at [126, 92] on label "zenuwarts ... astronomie" at bounding box center [107, 91] width 81 height 14
click at [112, 92] on input "zenuwarts ... astronomie" at bounding box center [109, 93] width 5 height 5
radio input "true"
click at [158, 135] on button "Volgende vraag" at bounding box center [199, 134] width 217 height 15
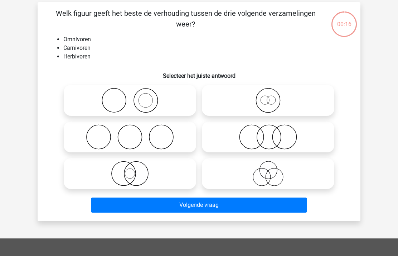
scroll to position [33, 0]
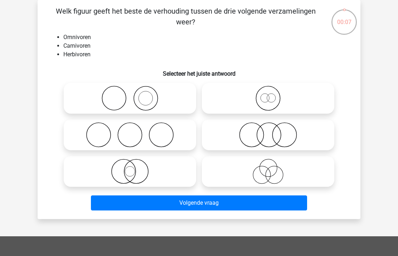
click at [291, 166] on icon at bounding box center [268, 171] width 127 height 25
click at [273, 166] on input "radio" at bounding box center [270, 165] width 5 height 5
radio input "true"
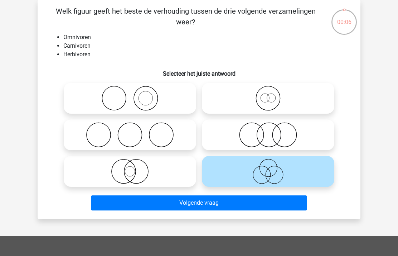
click at [270, 205] on button "Volgende vraag" at bounding box center [199, 202] width 217 height 15
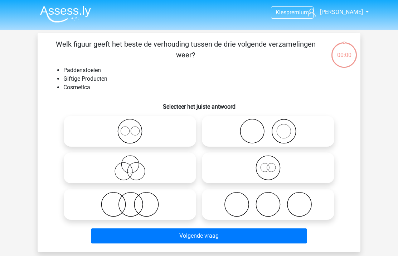
scroll to position [33, 0]
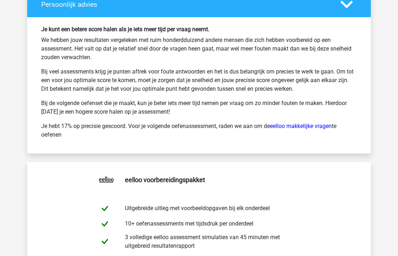
scroll to position [2855, 0]
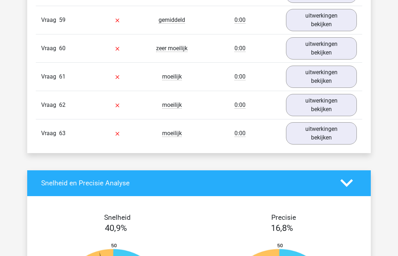
click at [333, 136] on link "uitwerkingen bekijken" at bounding box center [321, 133] width 71 height 22
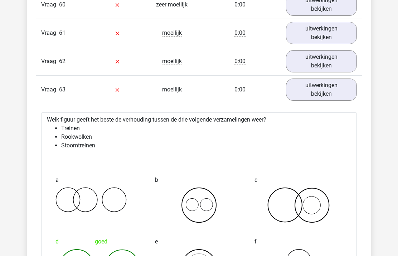
scroll to position [2486, 0]
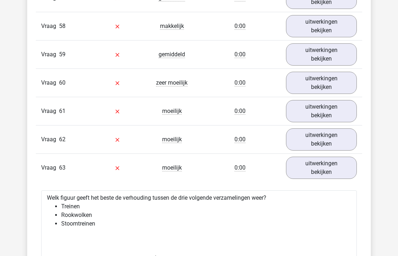
click at [327, 143] on link "uitwerkingen bekijken" at bounding box center [321, 140] width 71 height 22
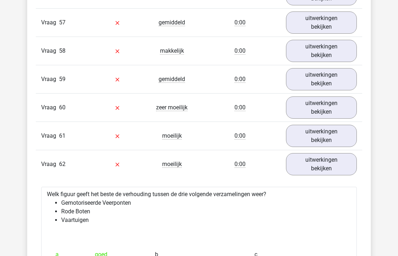
click at [323, 145] on link "uitwerkingen bekijken" at bounding box center [321, 136] width 71 height 22
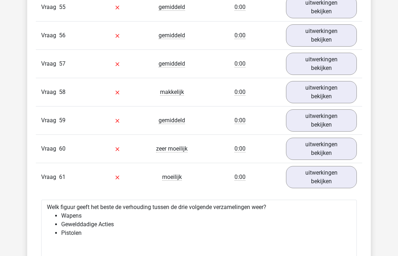
scroll to position [2342, 0]
click at [325, 150] on link "uitwerkingen bekijken" at bounding box center [321, 149] width 71 height 22
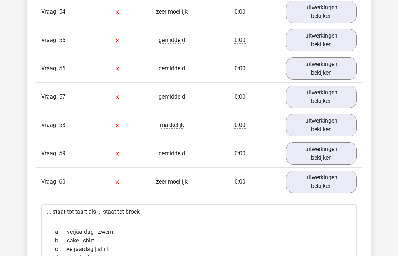
scroll to position [2309, 0]
click at [323, 153] on link "uitwerkingen bekijken" at bounding box center [321, 154] width 71 height 22
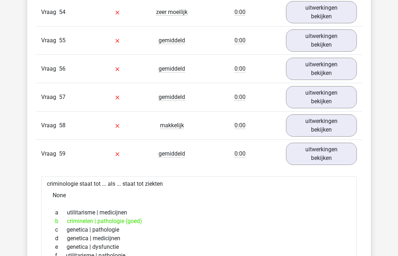
click at [331, 125] on link "uitwerkingen bekijken" at bounding box center [321, 125] width 71 height 22
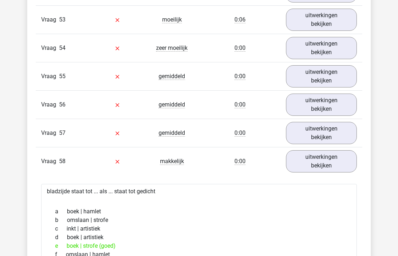
scroll to position [2272, 0]
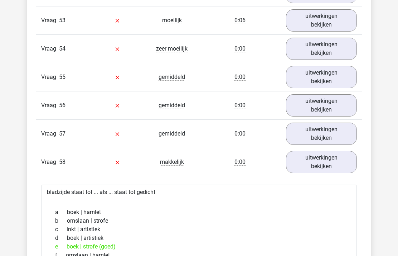
click at [332, 136] on link "uitwerkingen bekijken" at bounding box center [321, 133] width 71 height 22
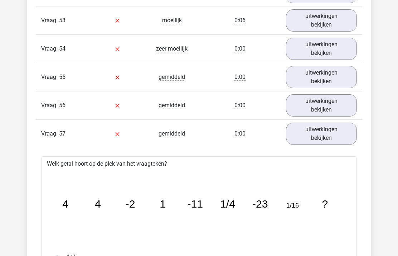
click at [339, 101] on link "uitwerkingen bekijken" at bounding box center [321, 105] width 71 height 22
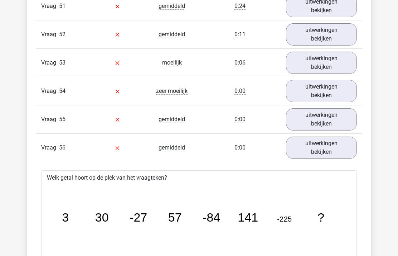
scroll to position [2224, 0]
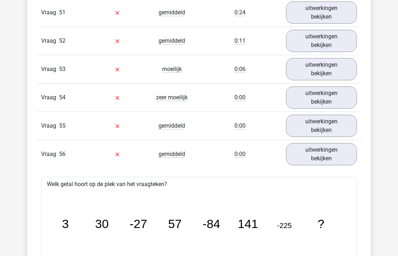
click at [334, 124] on link "uitwerkingen bekijken" at bounding box center [321, 126] width 71 height 22
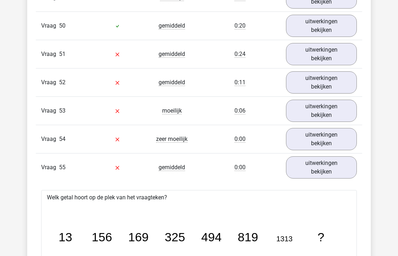
scroll to position [2182, 0]
click at [327, 140] on link "uitwerkingen bekijken" at bounding box center [321, 139] width 71 height 22
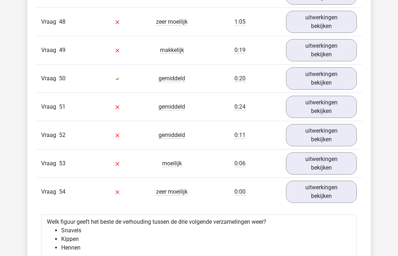
scroll to position [2129, 0]
click at [354, 83] on link "uitwerkingen bekijken" at bounding box center [321, 78] width 71 height 22
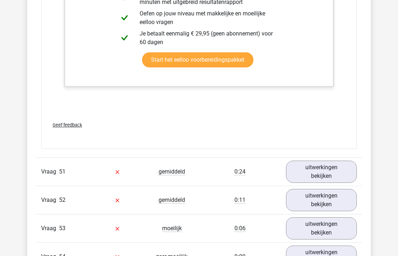
click at [328, 177] on link "uitwerkingen bekijken" at bounding box center [321, 172] width 71 height 22
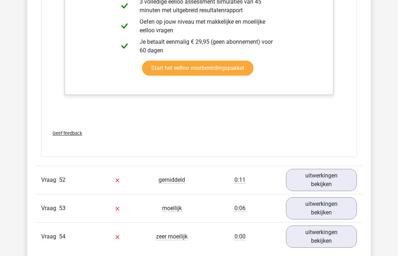
click at [329, 187] on link "uitwerkingen bekijken" at bounding box center [321, 180] width 71 height 22
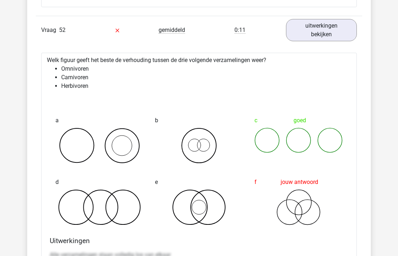
scroll to position [2948, 0]
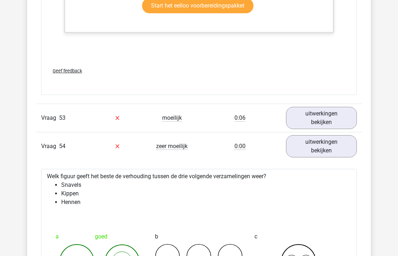
click at [333, 124] on link "uitwerkingen bekijken" at bounding box center [321, 118] width 71 height 22
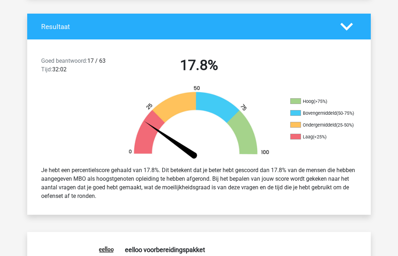
scroll to position [0, 0]
